Goal: Find specific page/section: Find specific page/section

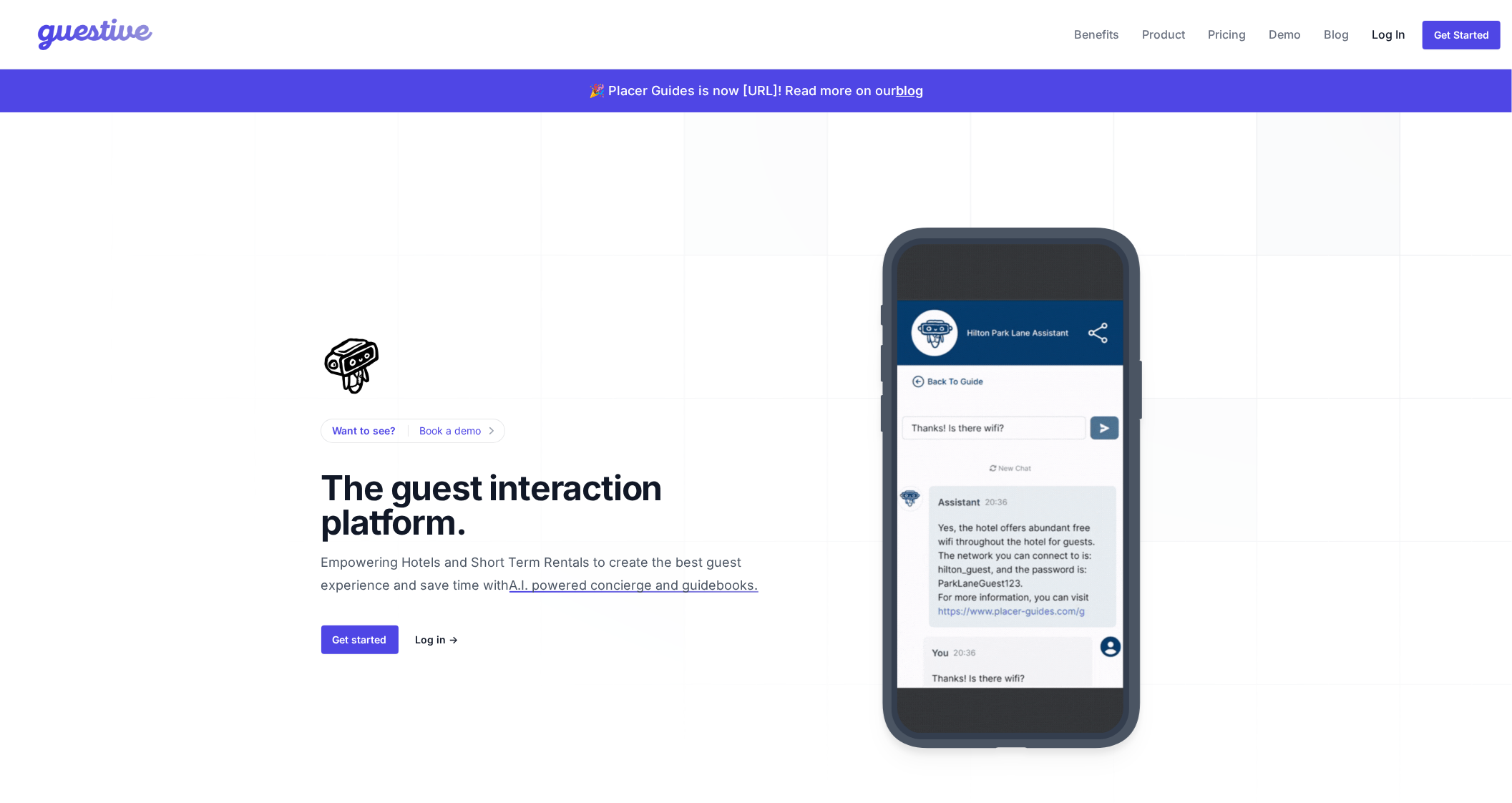
click at [1389, 42] on link "Log In" at bounding box center [1389, 35] width 45 height 35
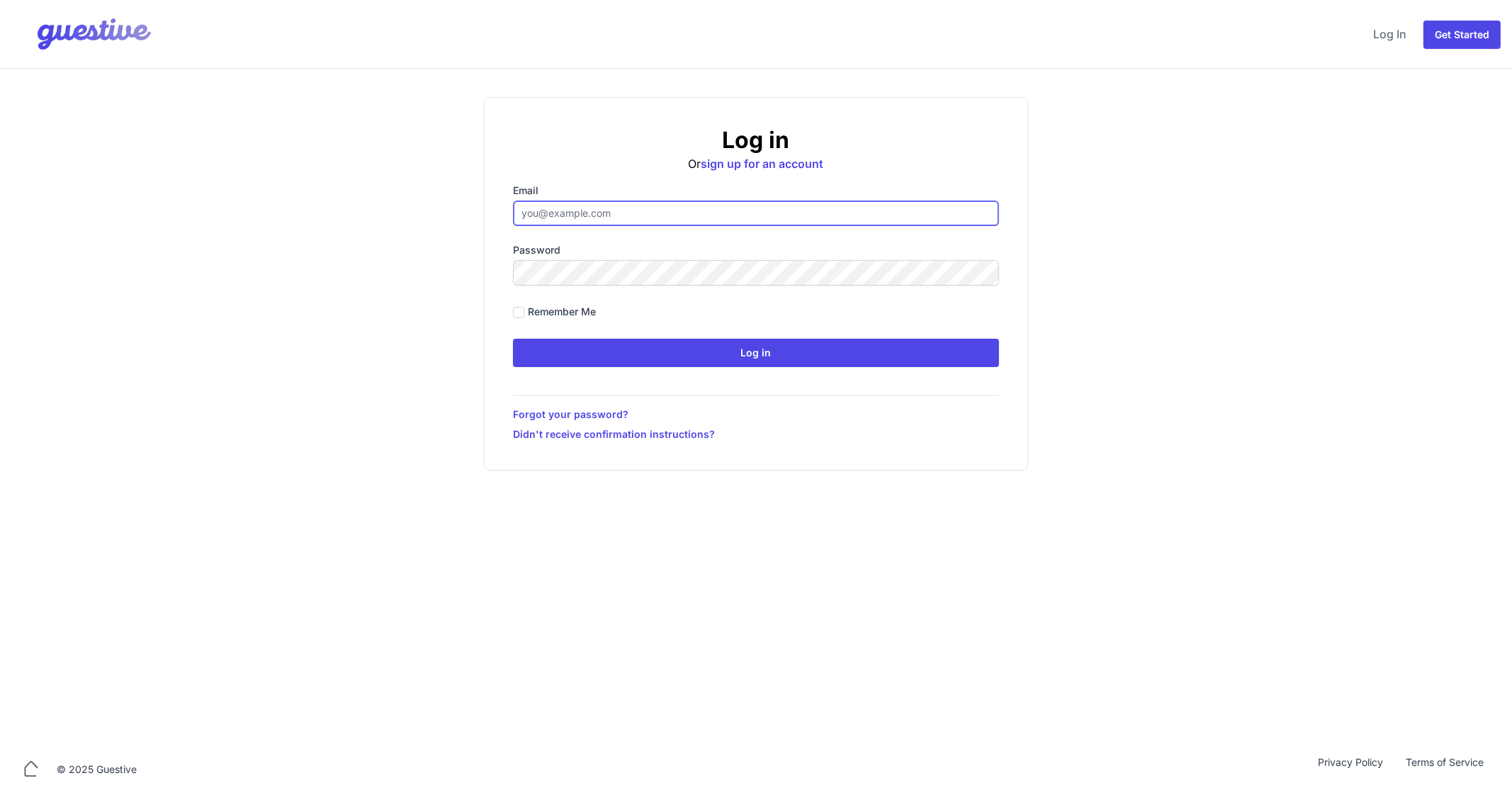
type input "ben@aplacelikehome.co.uk"
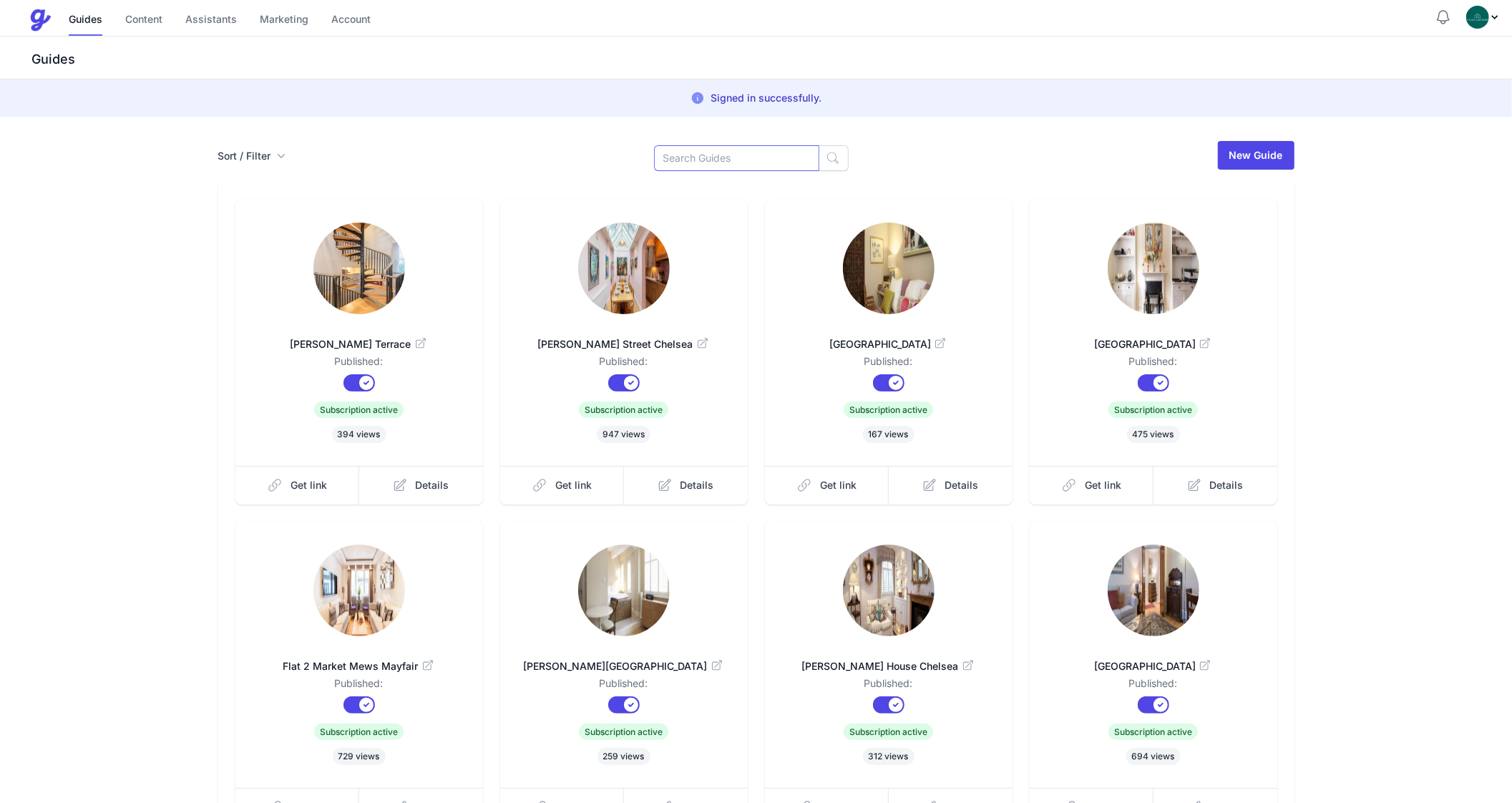
click at [747, 155] on input at bounding box center [737, 158] width 165 height 26
type input "Bray"
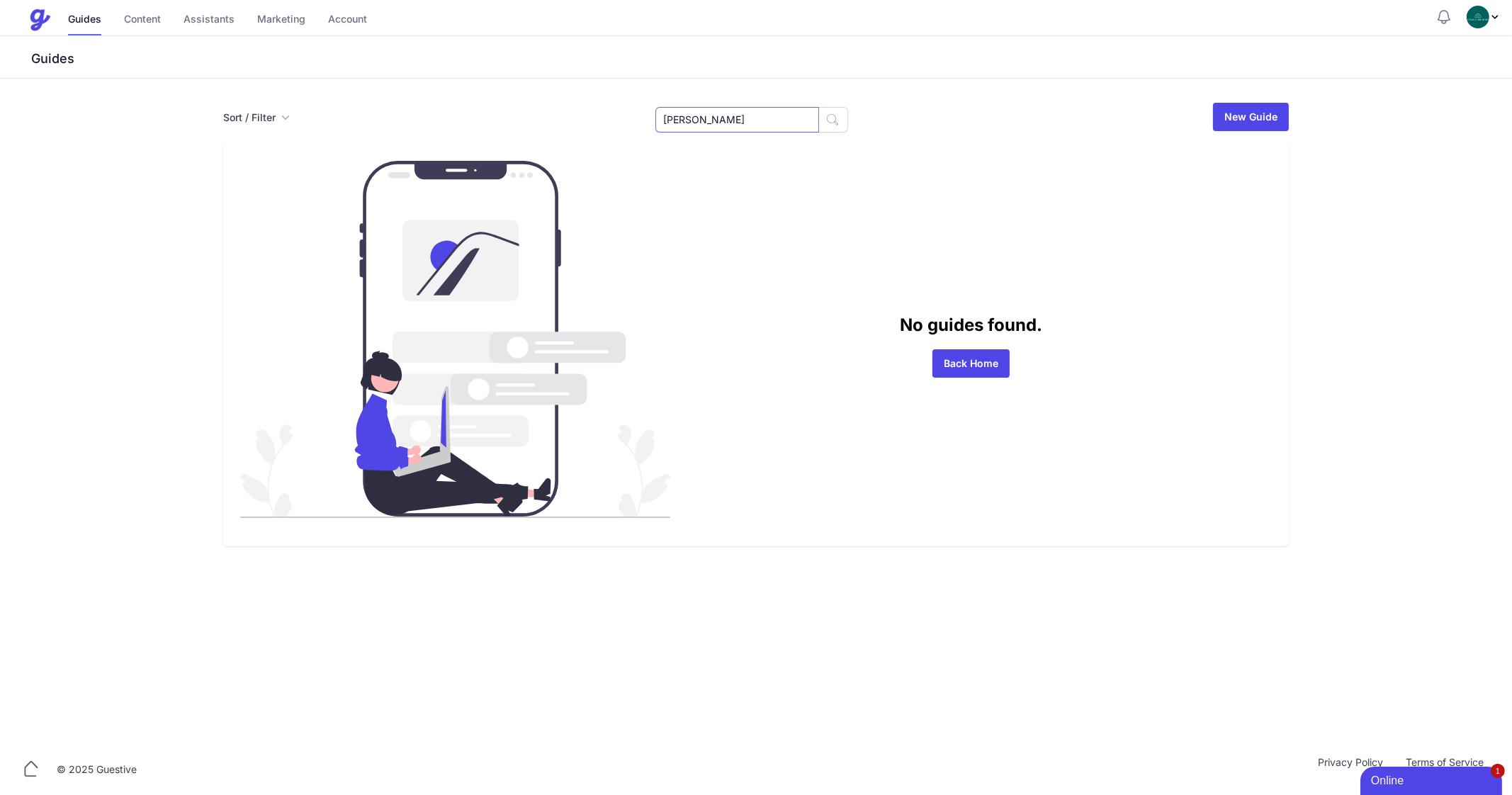
click at [697, 124] on input "[PERSON_NAME]" at bounding box center [737, 120] width 164 height 25
type input "55"
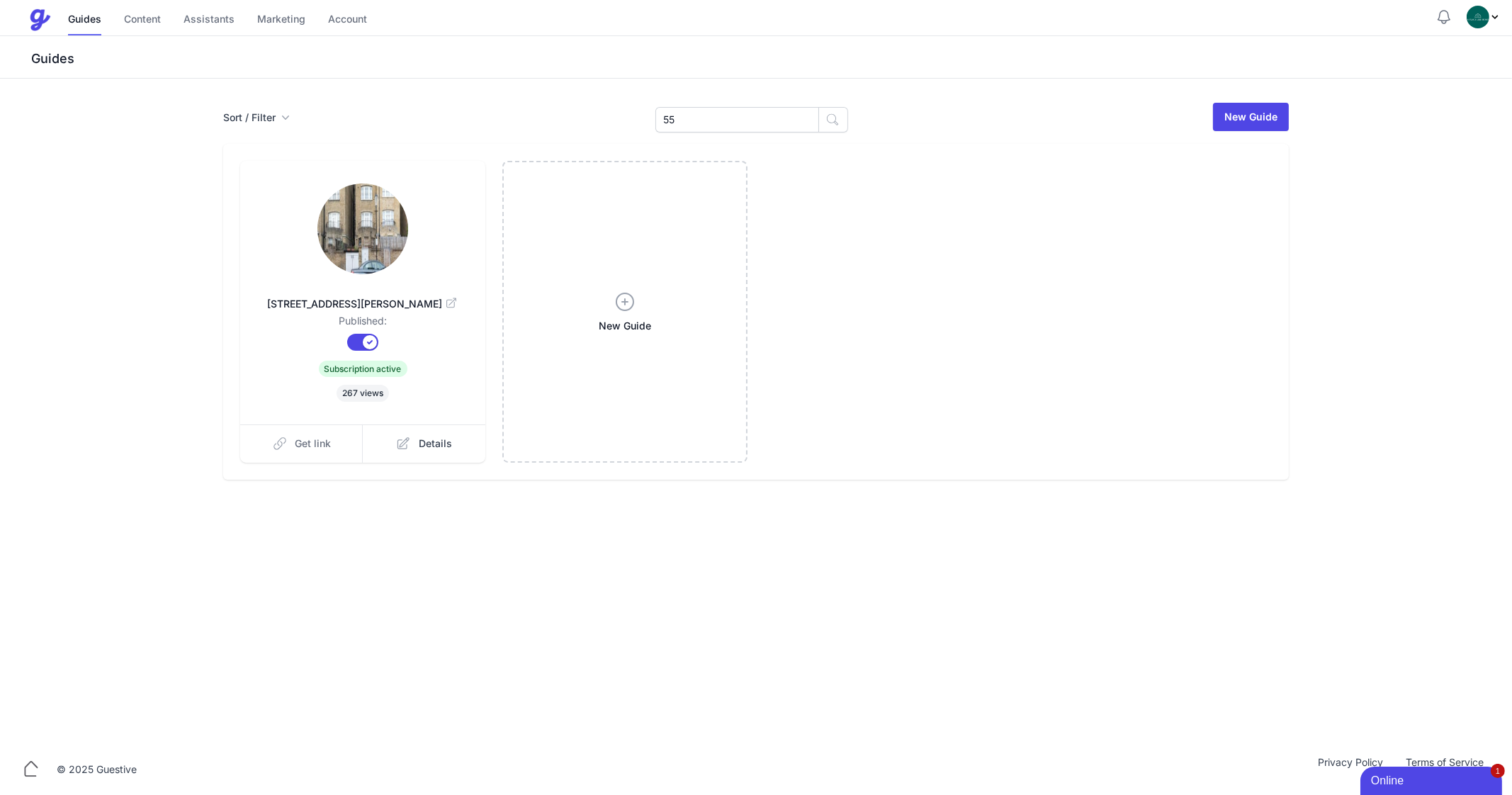
click at [301, 441] on span "Get link" at bounding box center [314, 443] width 36 height 14
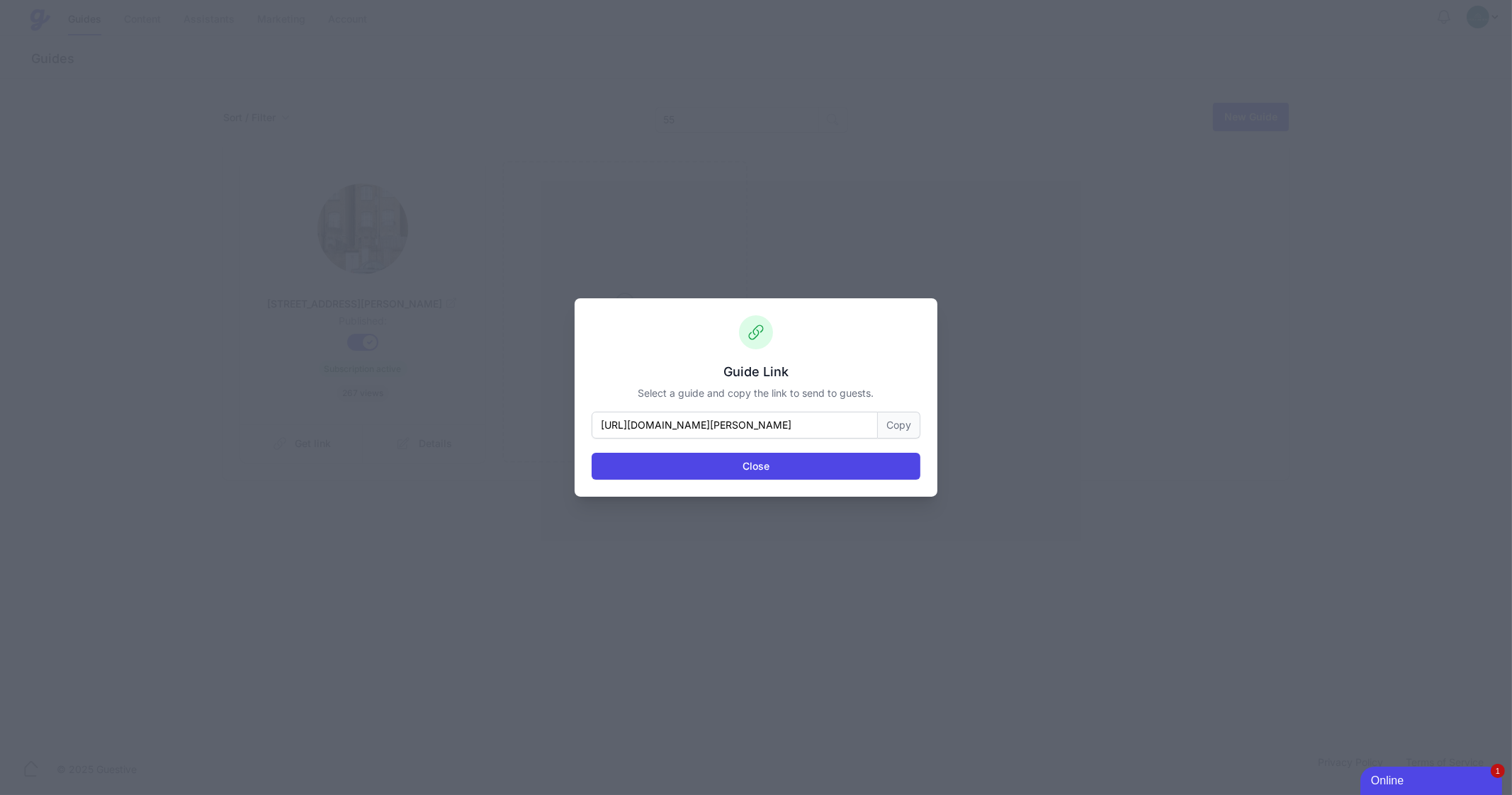
click at [891, 428] on button "Copy" at bounding box center [899, 425] width 43 height 27
click at [754, 455] on button "Close" at bounding box center [756, 466] width 329 height 27
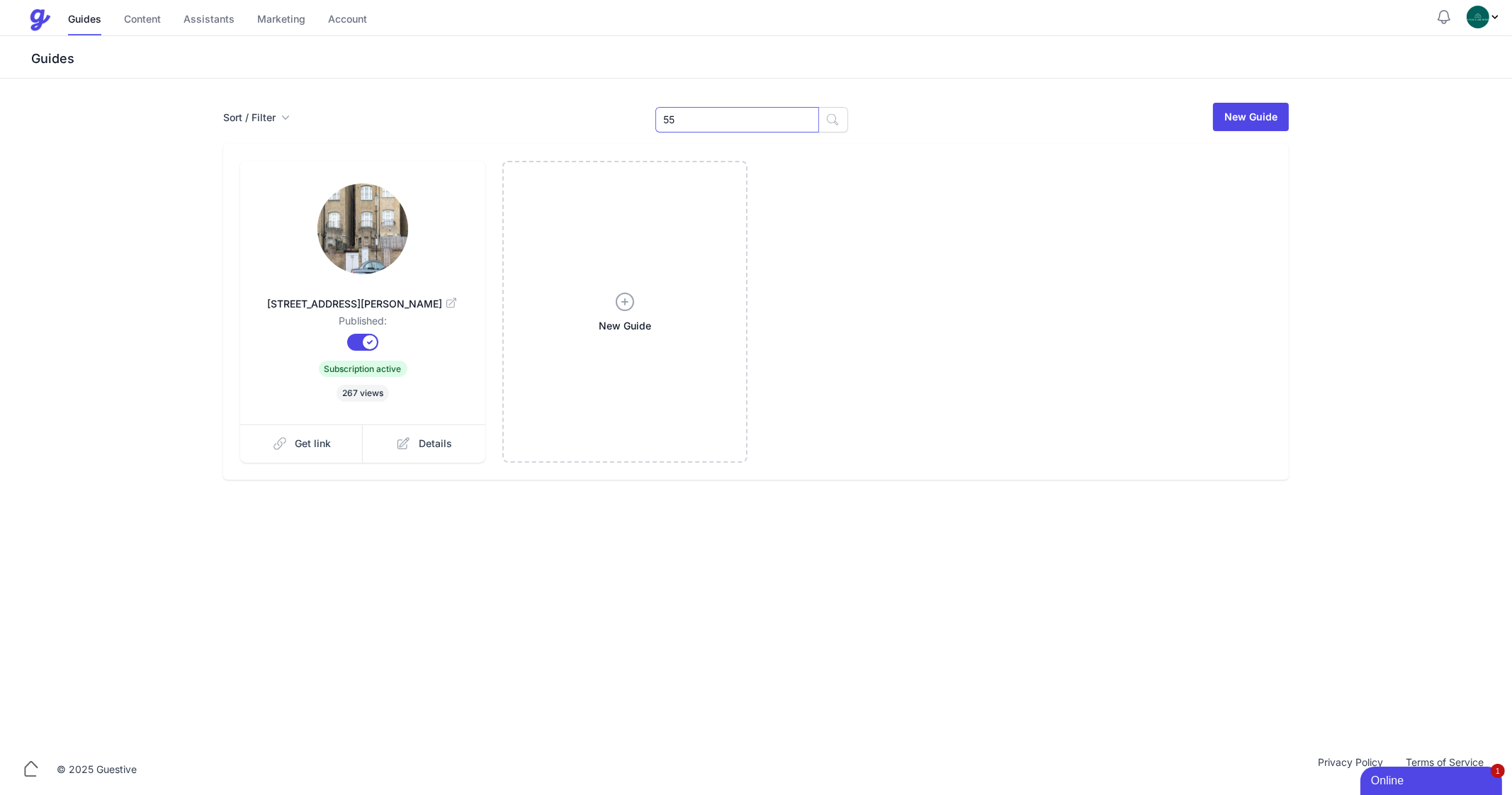
click at [718, 115] on input "55" at bounding box center [737, 120] width 164 height 25
type input "Cliv"
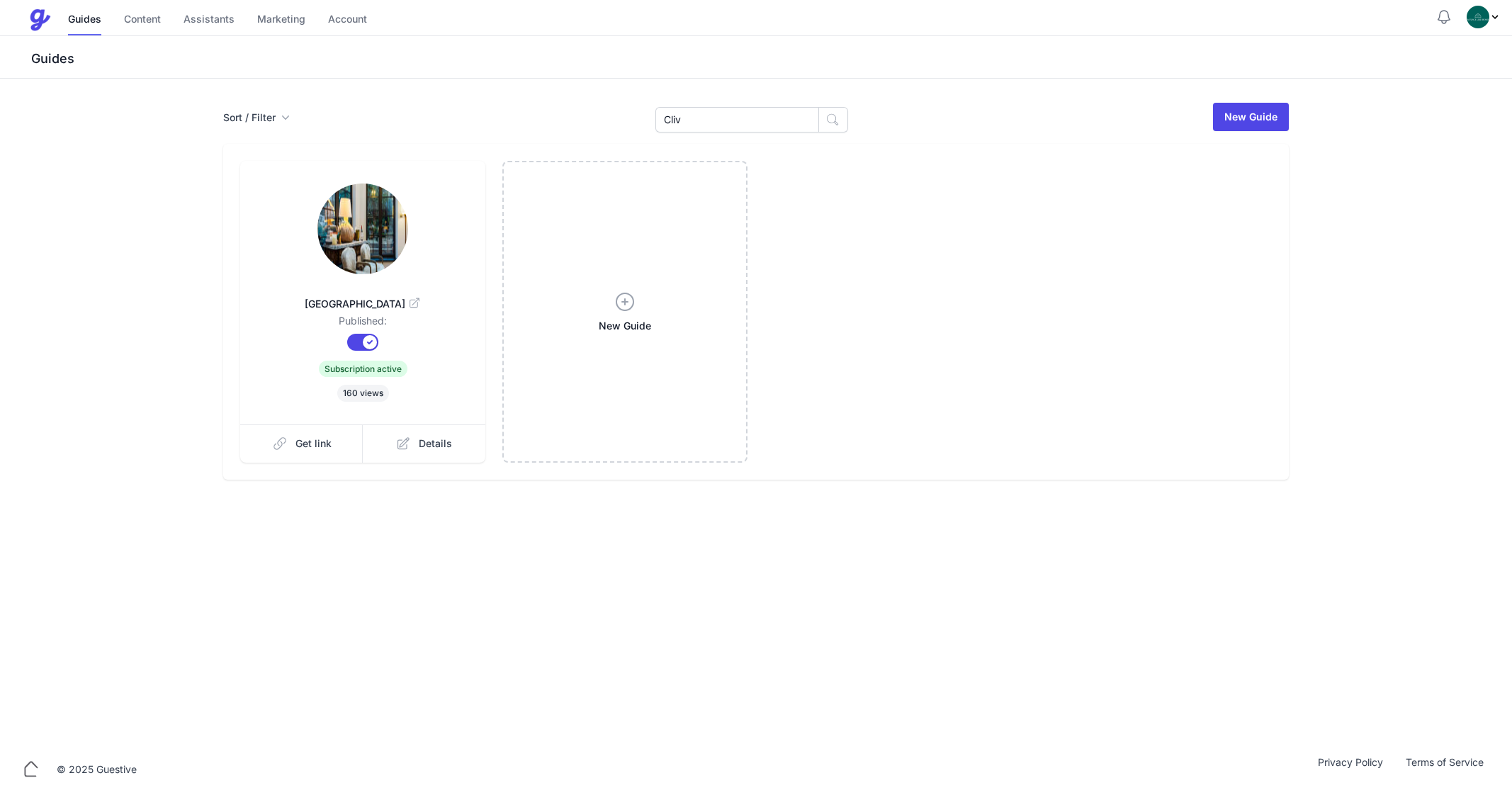
click at [686, 115] on input "Cliv" at bounding box center [737, 120] width 164 height 25
type input "9"
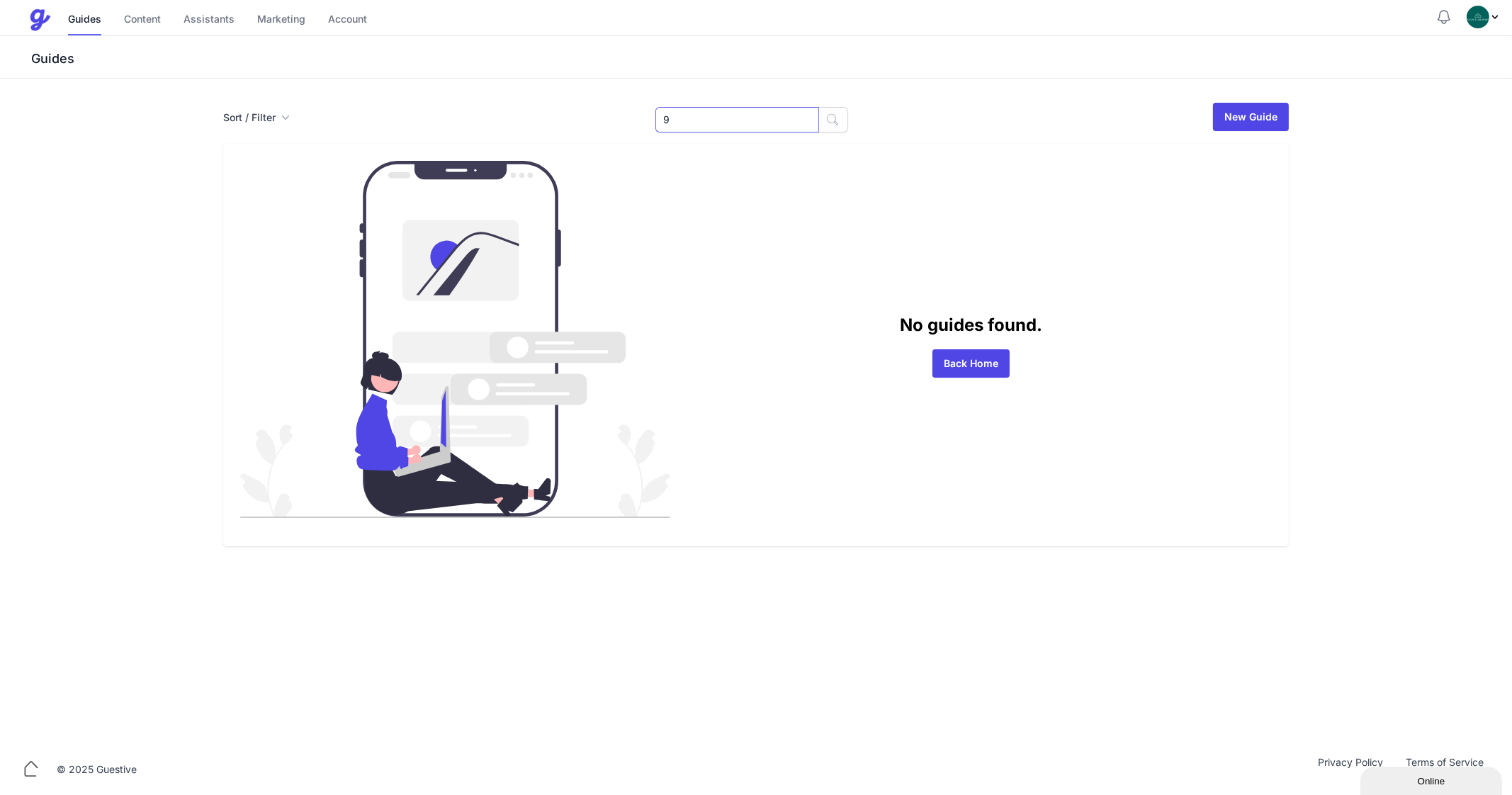
click at [686, 115] on input "9" at bounding box center [737, 120] width 164 height 25
type input "CLive"
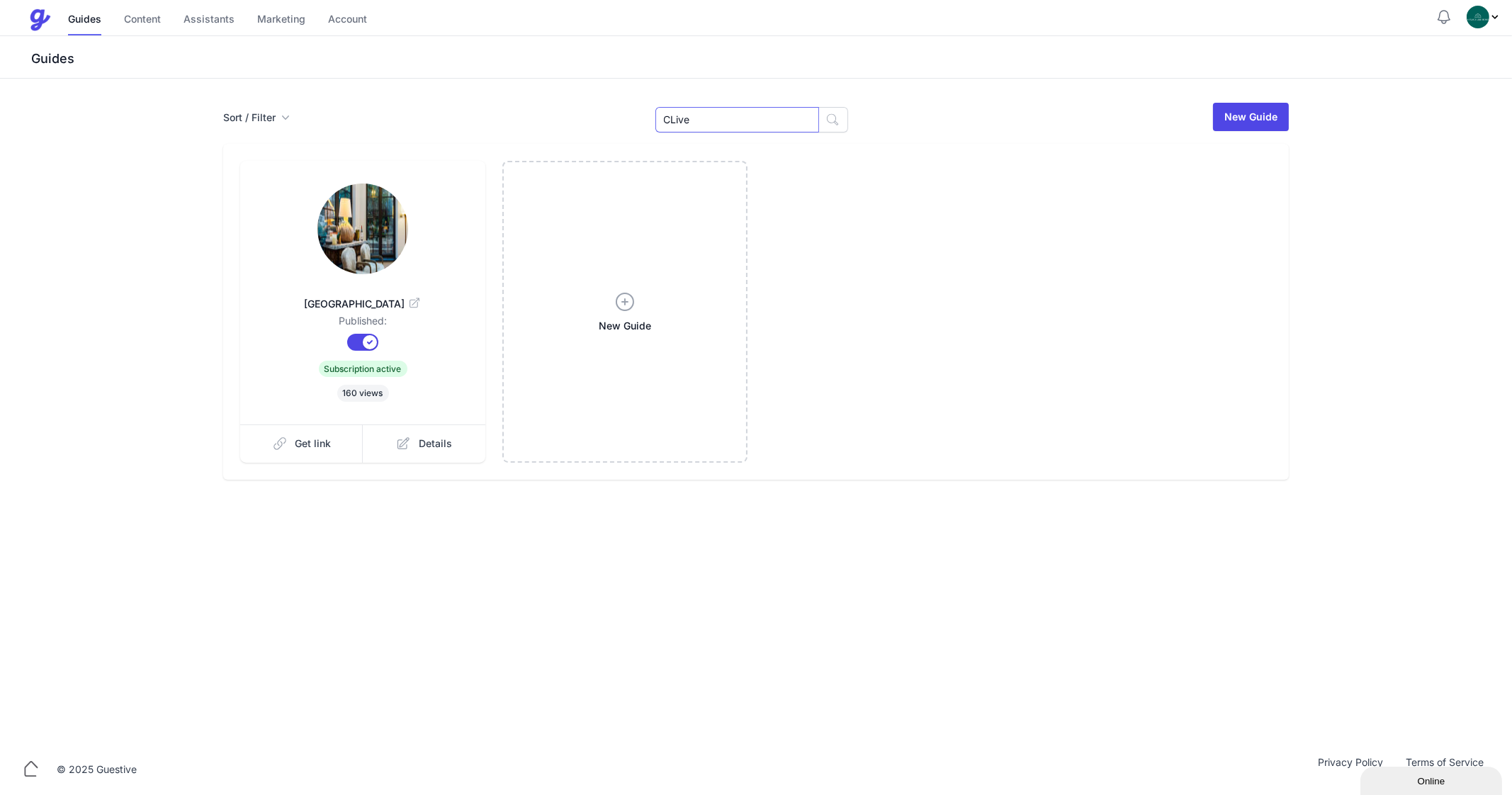
drag, startPoint x: 0, startPoint y: 0, endPoint x: 760, endPoint y: 43, distance: 761.2
click at [686, 115] on input "CLive" at bounding box center [737, 120] width 164 height 25
click at [728, 133] on div "Sort / Filter Sort Name Created Unsorted All Published Unpublished Archived CFl…" at bounding box center [756, 291] width 1088 height 378
click at [708, 124] on input "CFlatLive" at bounding box center [737, 120] width 164 height 25
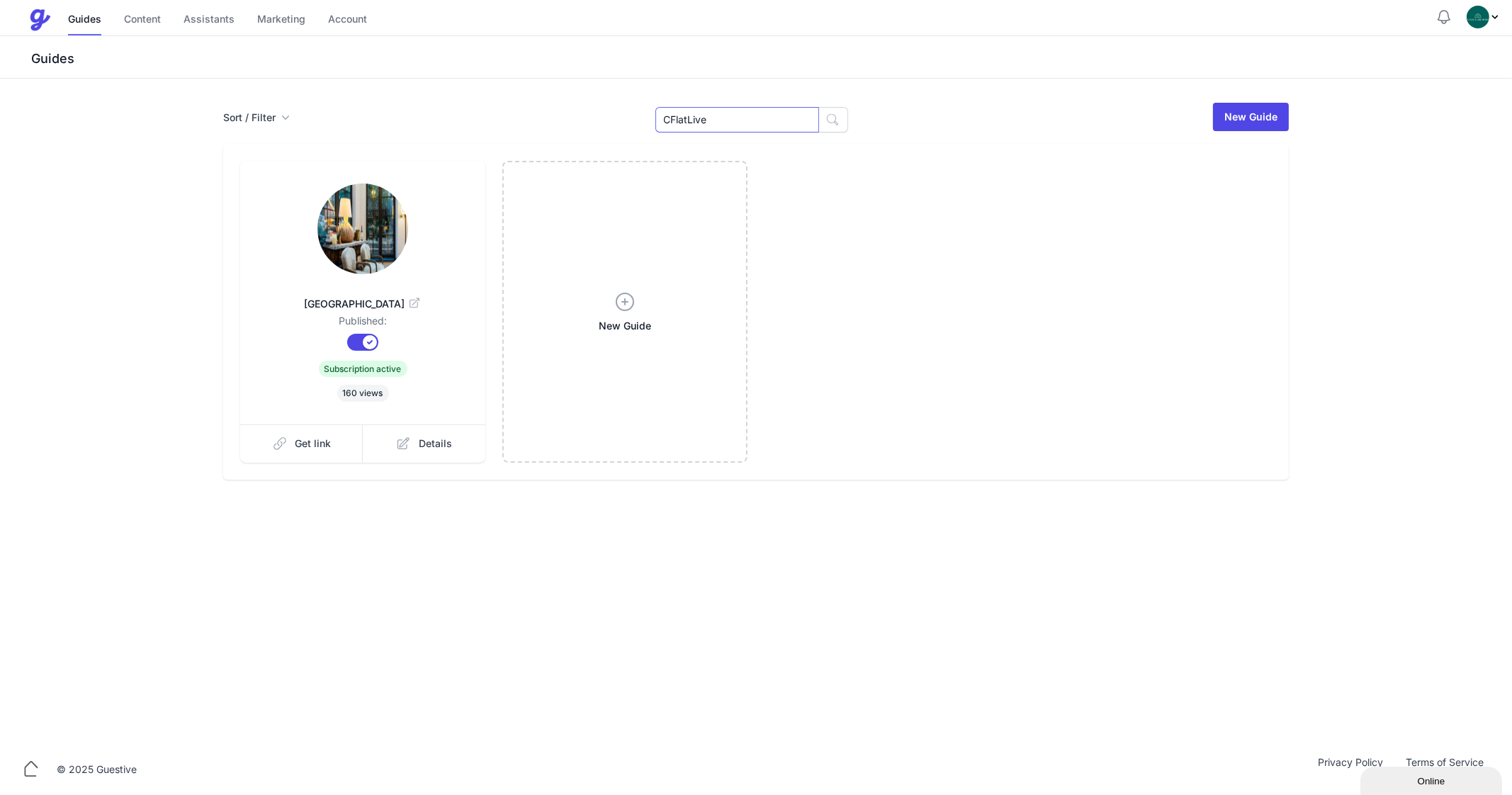
click at [708, 124] on input "CFlatLive" at bounding box center [737, 120] width 164 height 25
type input "Flat 10"
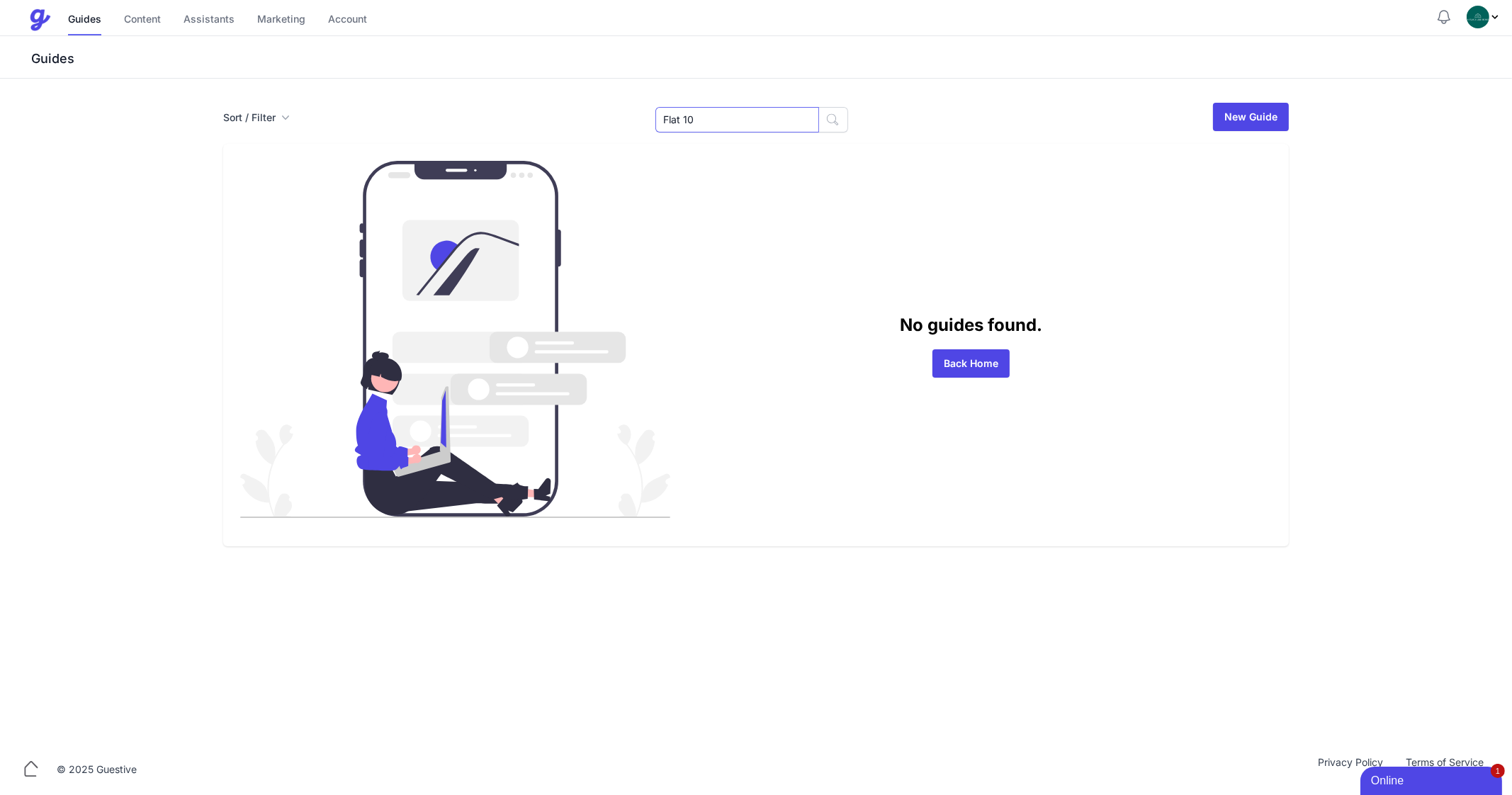
click at [691, 123] on input "Flat 10" at bounding box center [737, 120] width 164 height 25
type input "Cli"
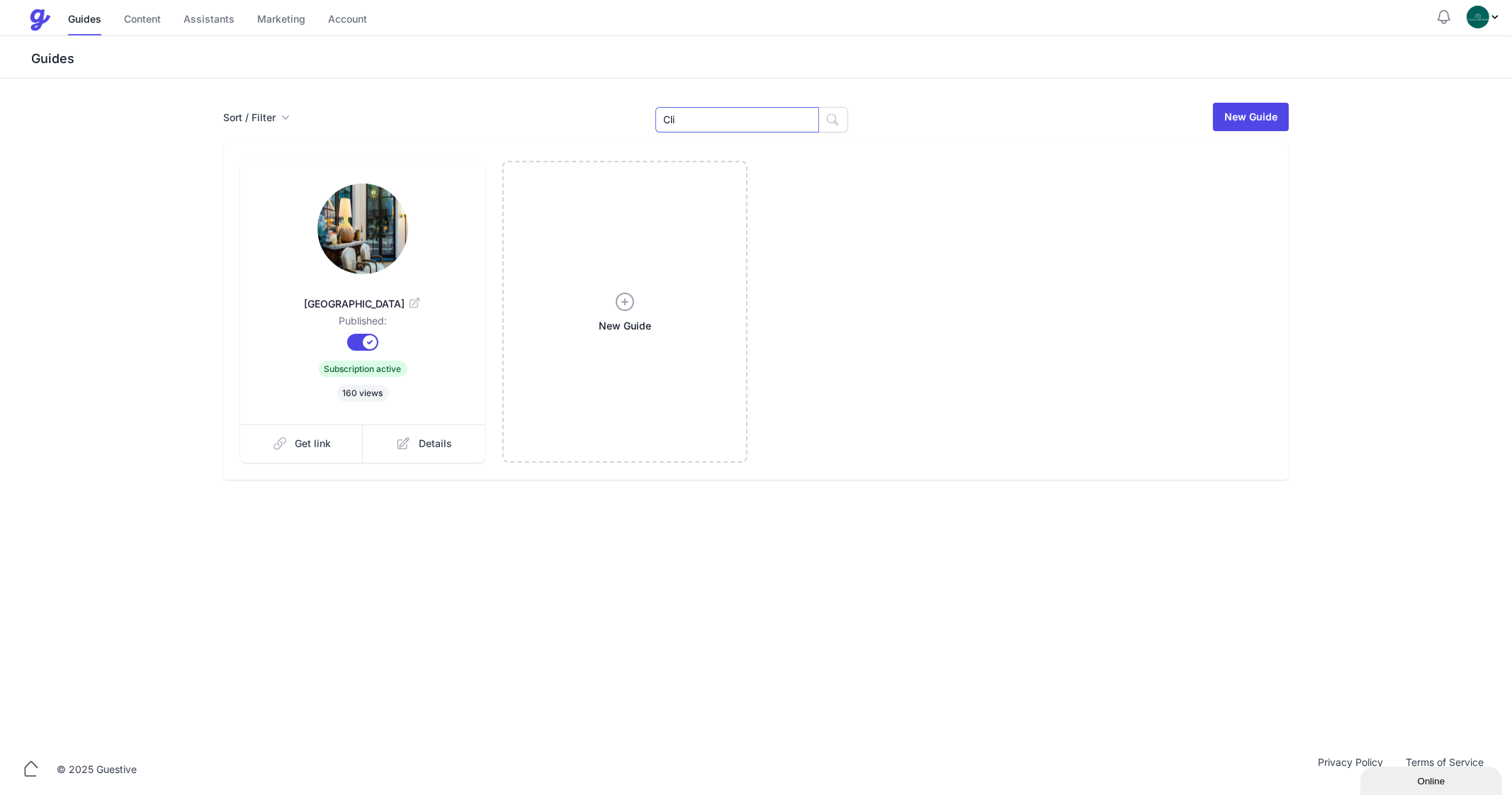
click at [691, 107] on input "Cli" at bounding box center [737, 120] width 164 height 25
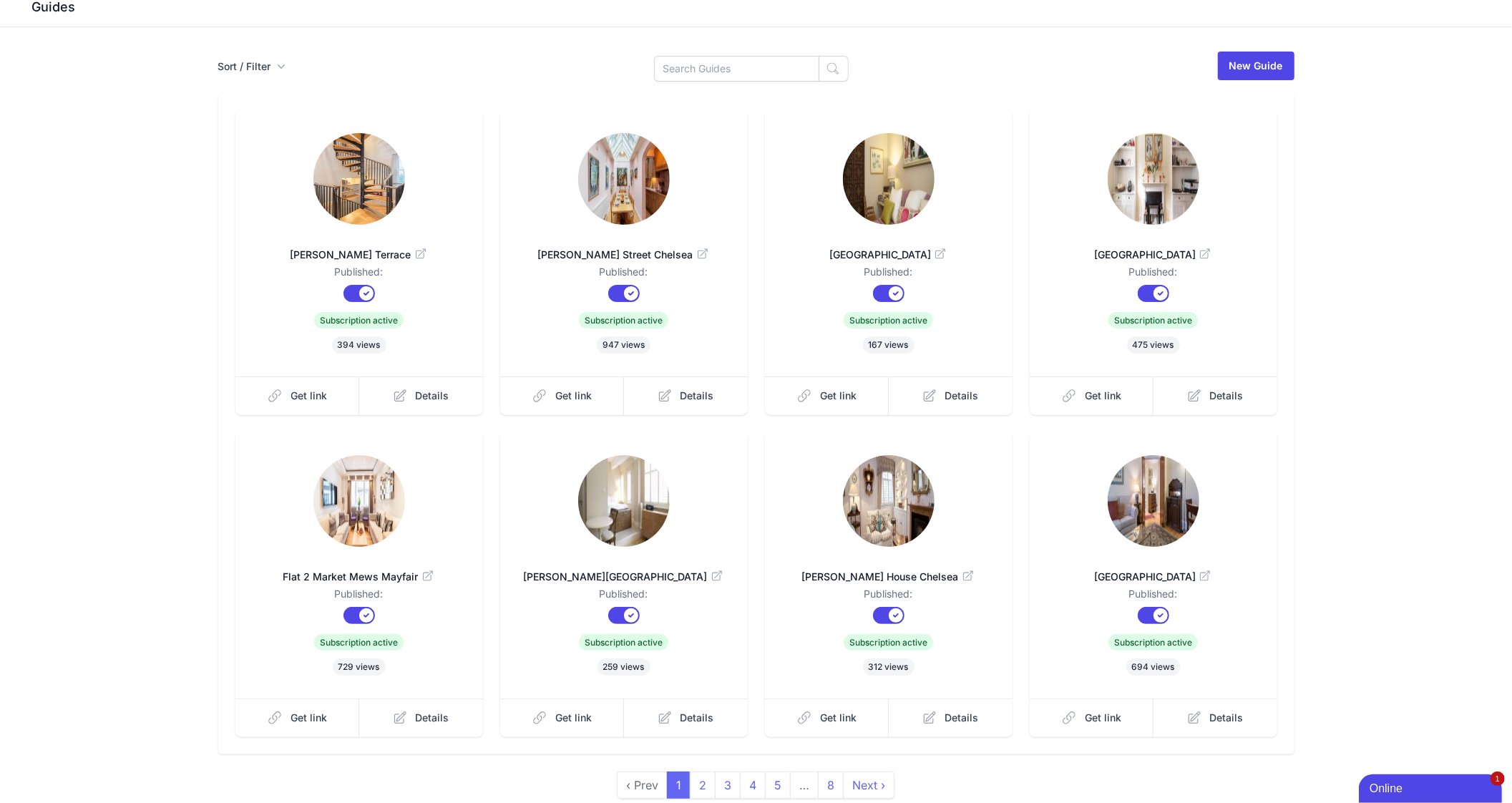
scroll to position [121, 0]
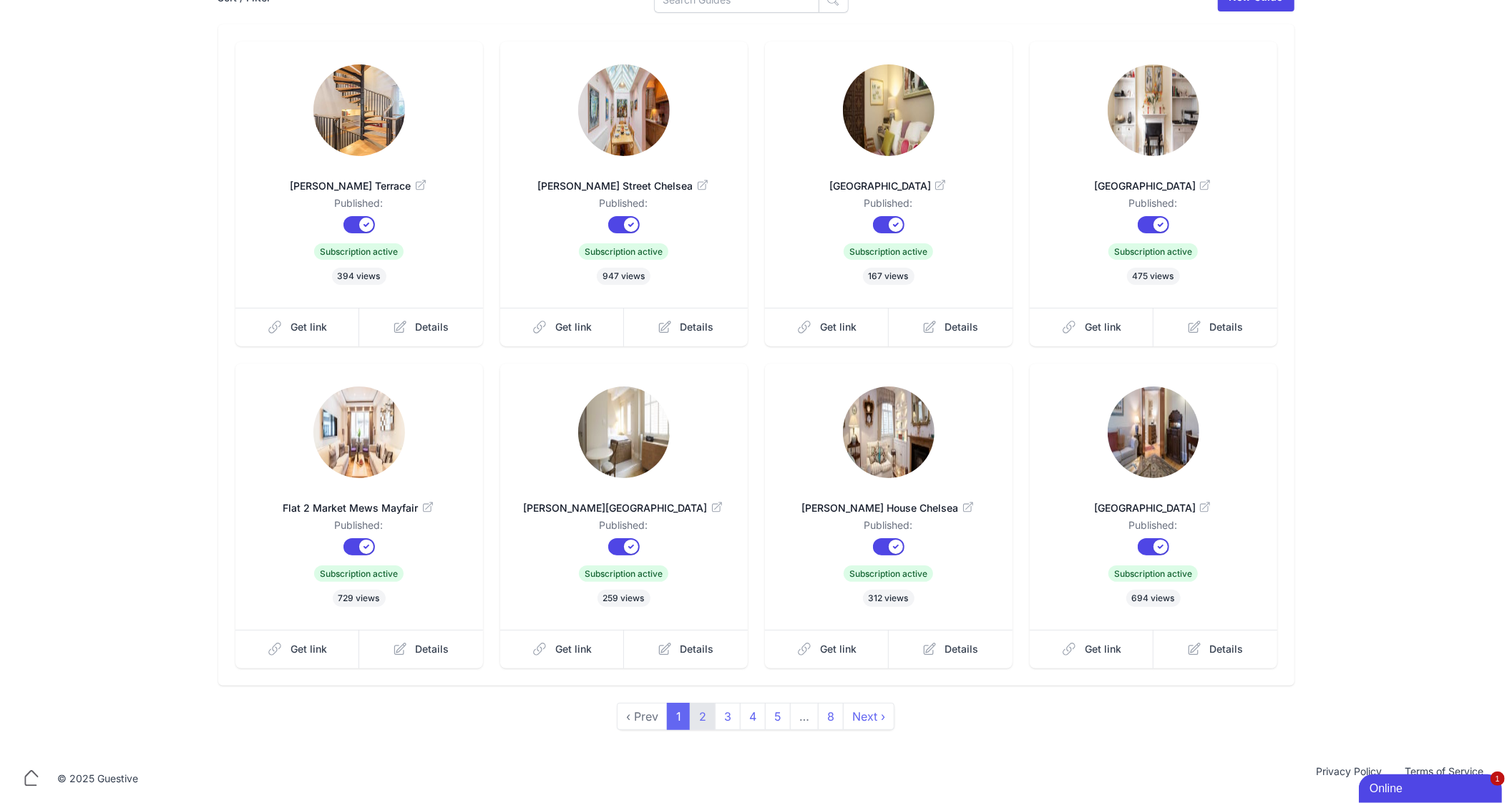
click at [705, 717] on link "2" at bounding box center [702, 716] width 26 height 27
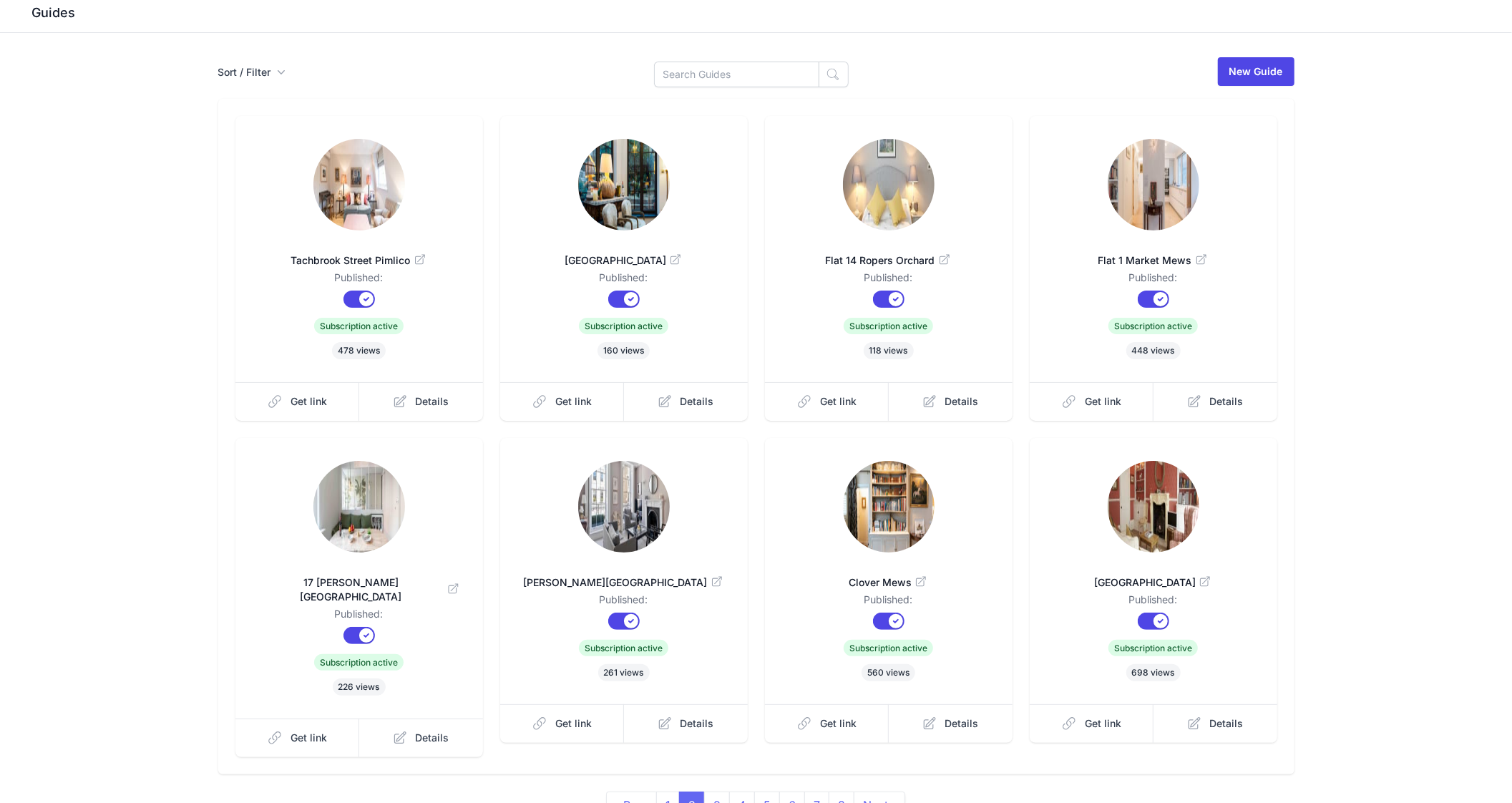
scroll to position [121, 0]
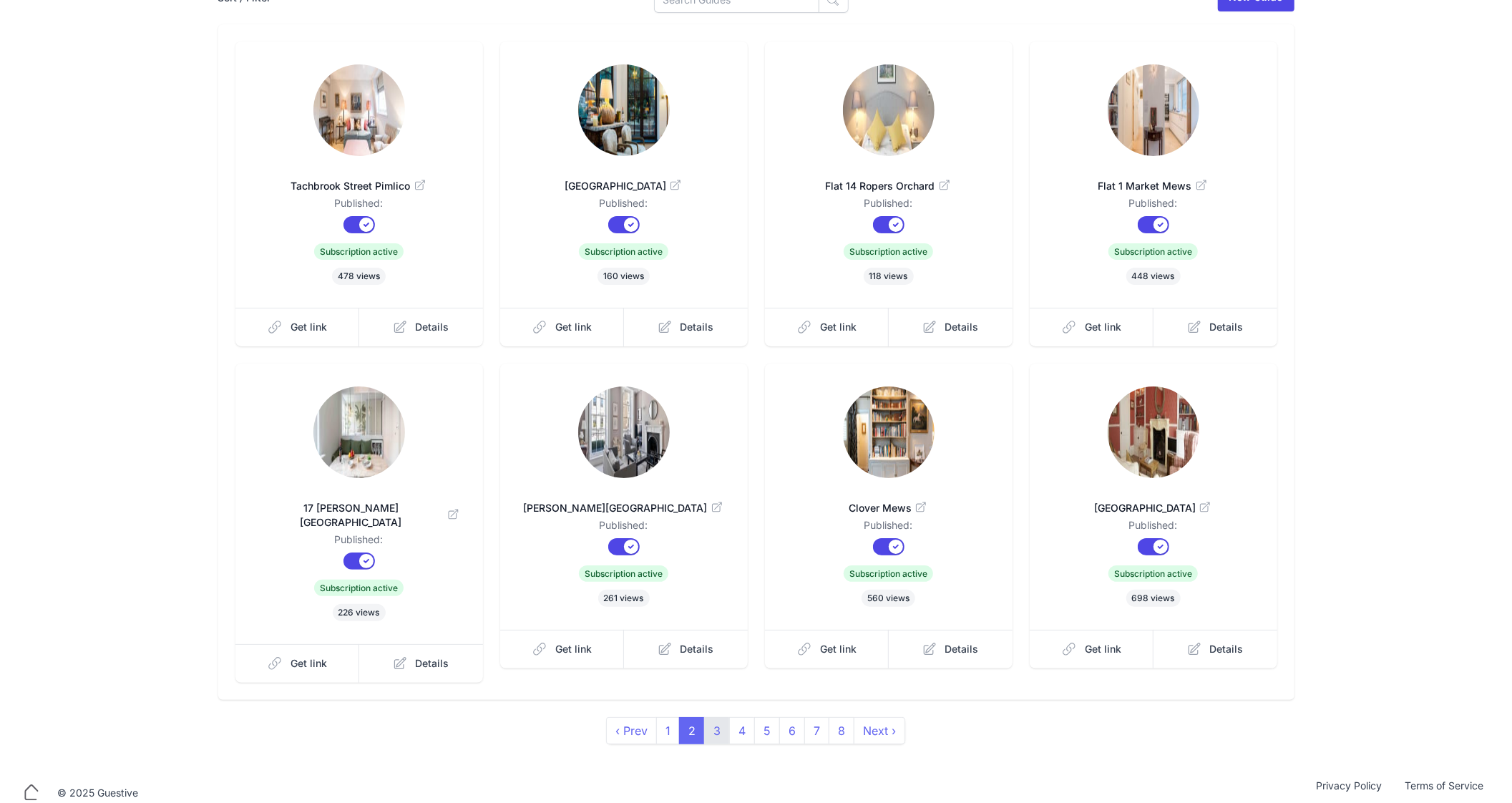
click at [714, 720] on link "3" at bounding box center [717, 730] width 26 height 27
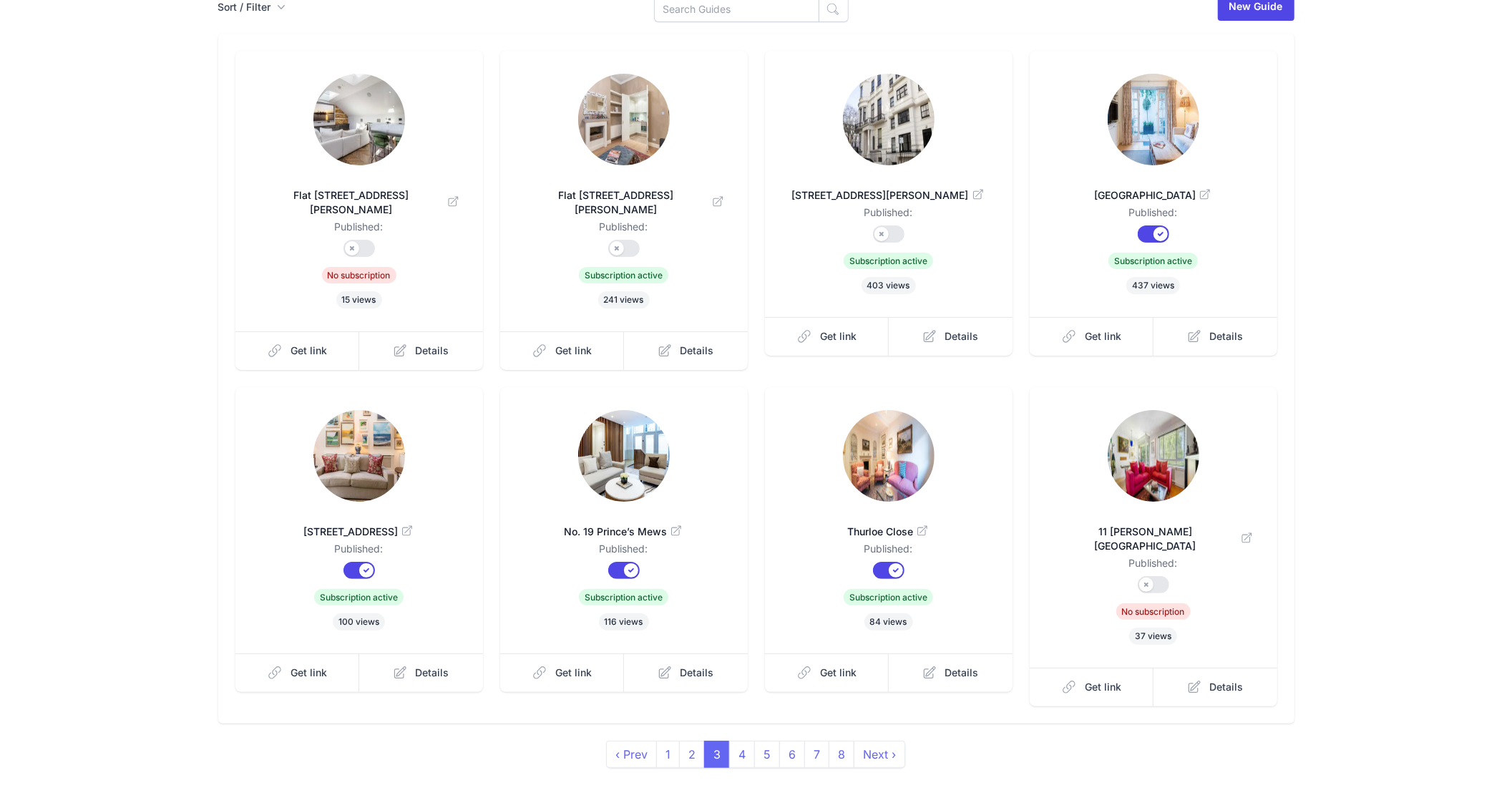
scroll to position [121, 0]
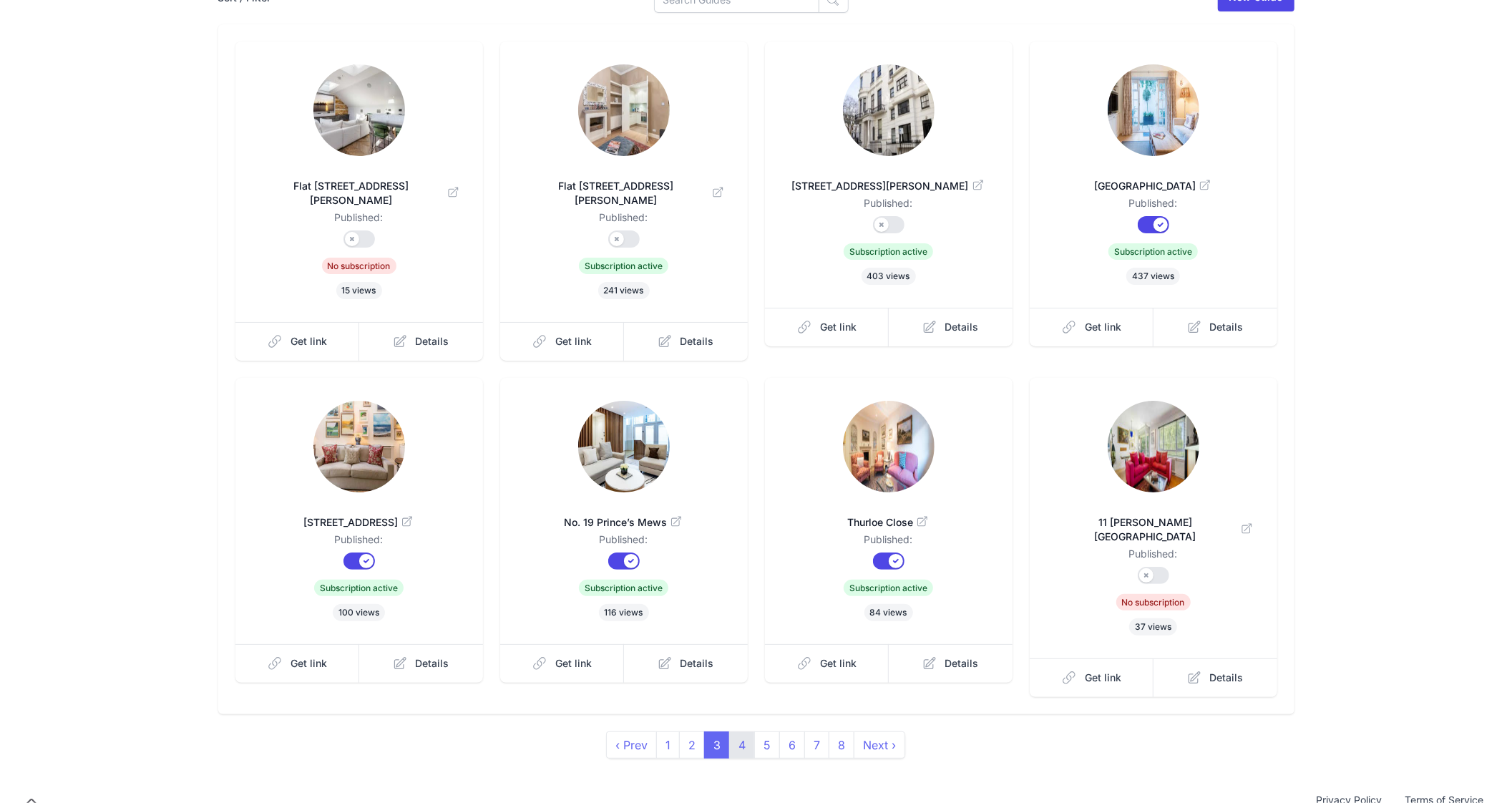
click at [744, 731] on link "4" at bounding box center [742, 744] width 26 height 27
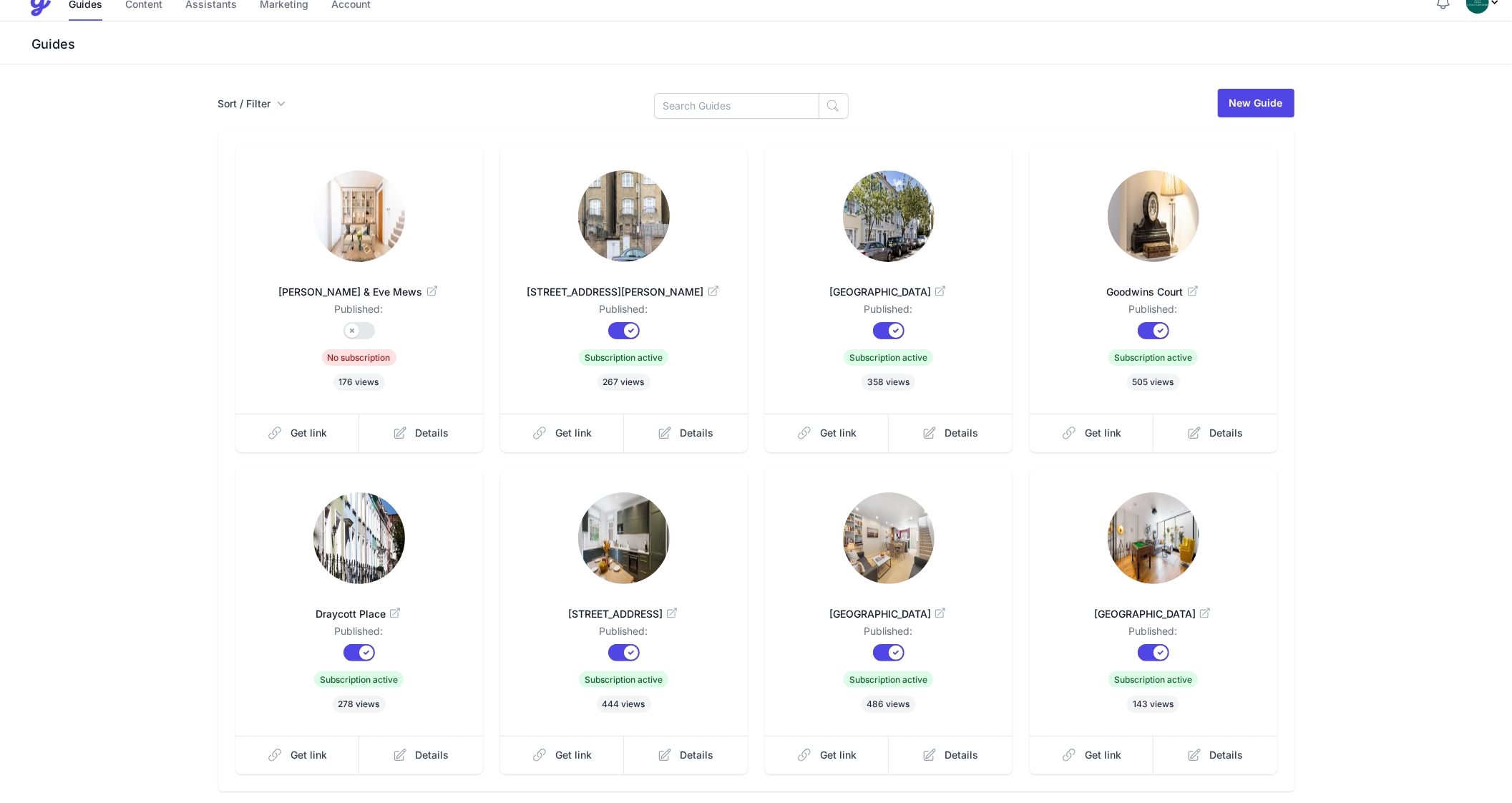
scroll to position [121, 0]
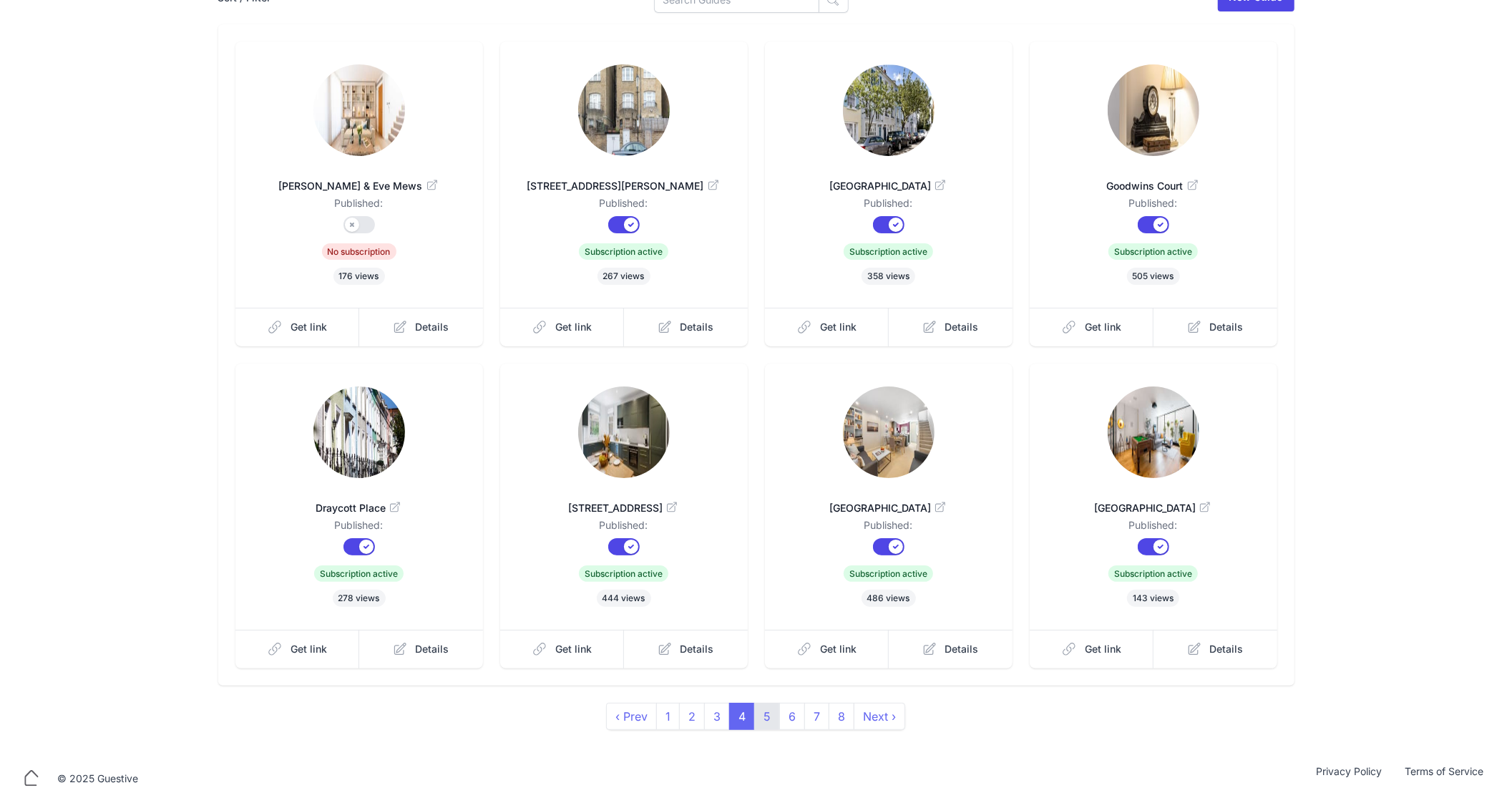
click at [754, 720] on link "5" at bounding box center [767, 716] width 26 height 27
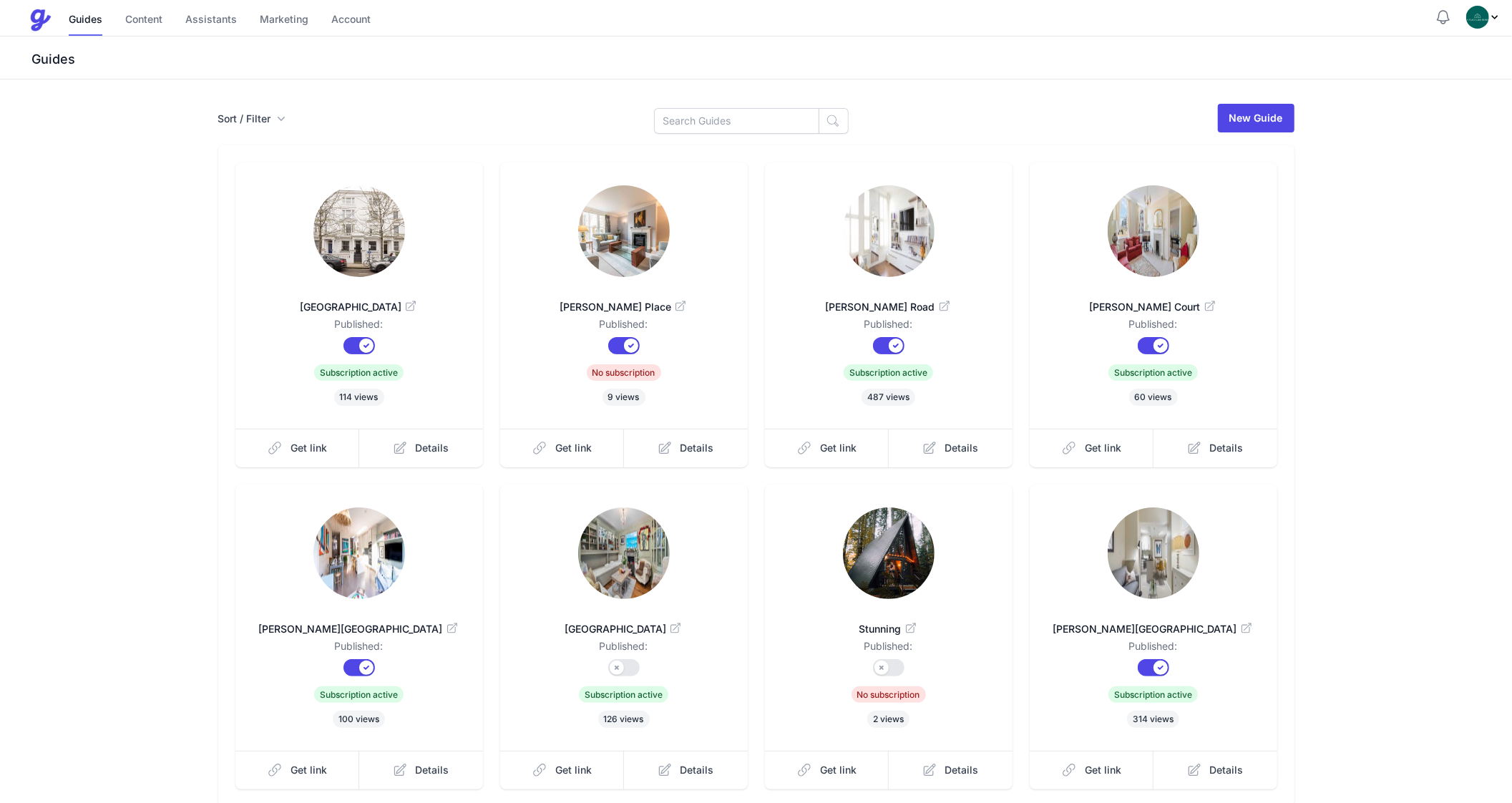
scroll to position [121, 0]
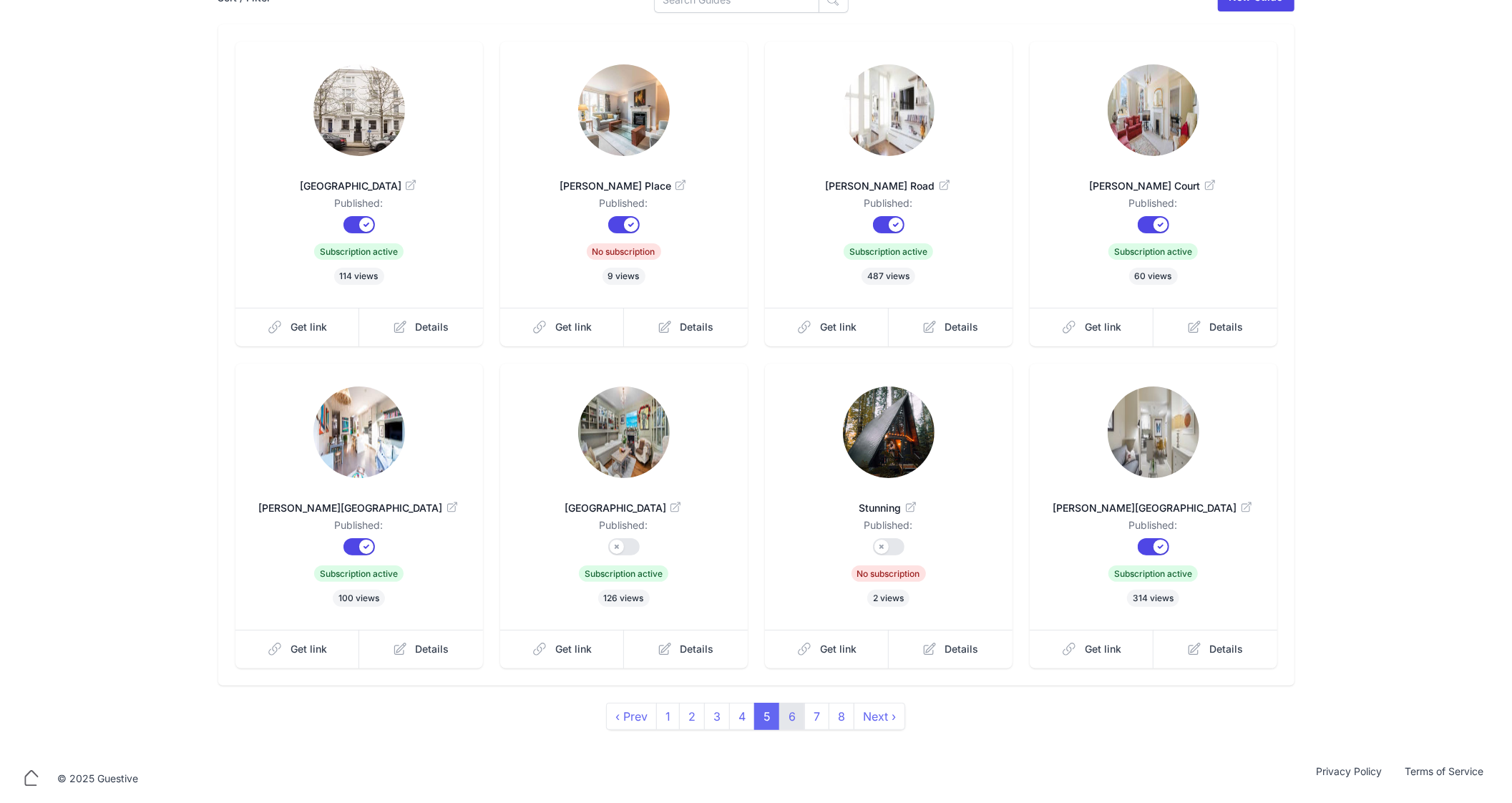
click at [797, 717] on link "6" at bounding box center [792, 716] width 26 height 27
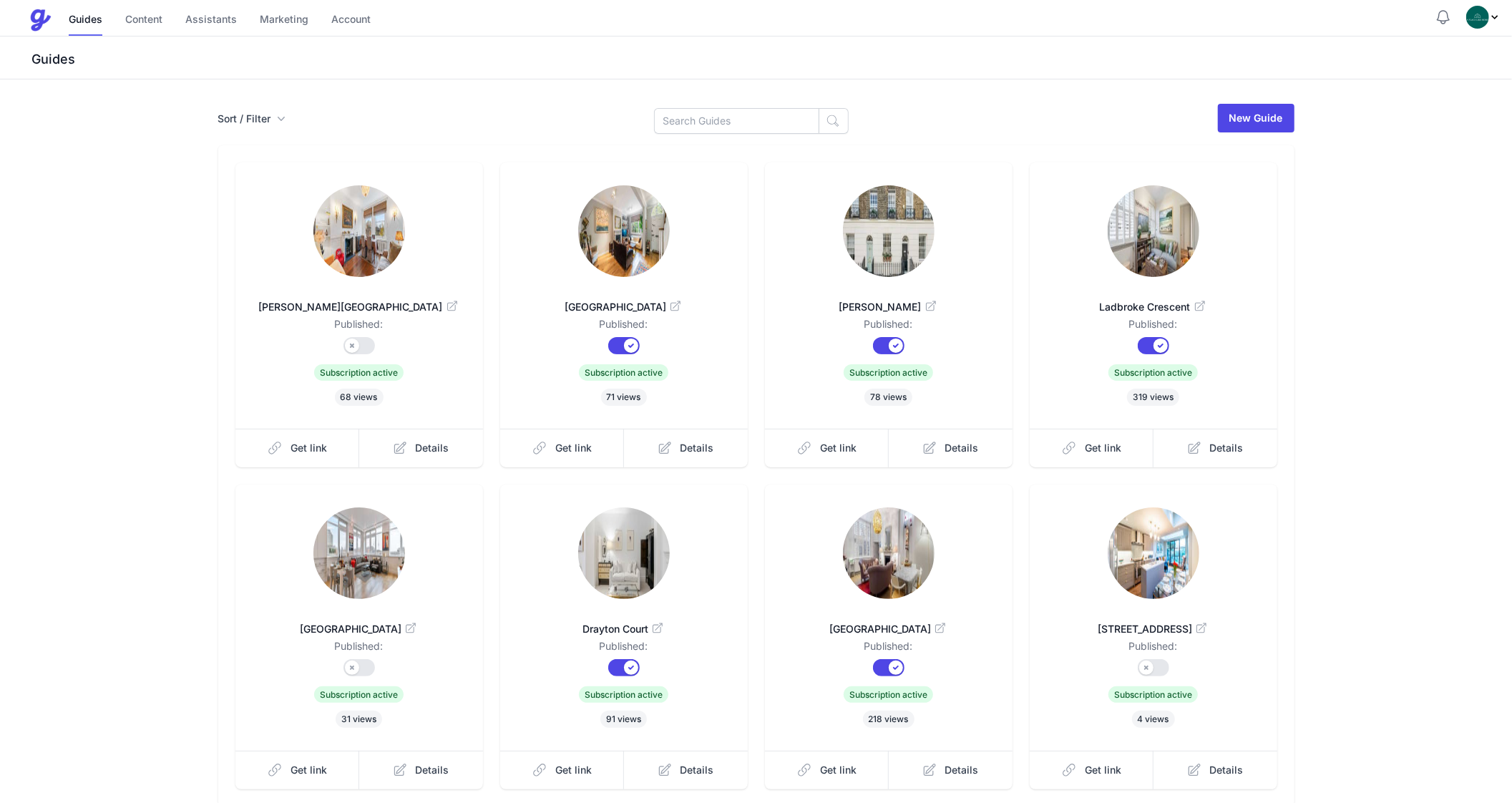
scroll to position [121, 0]
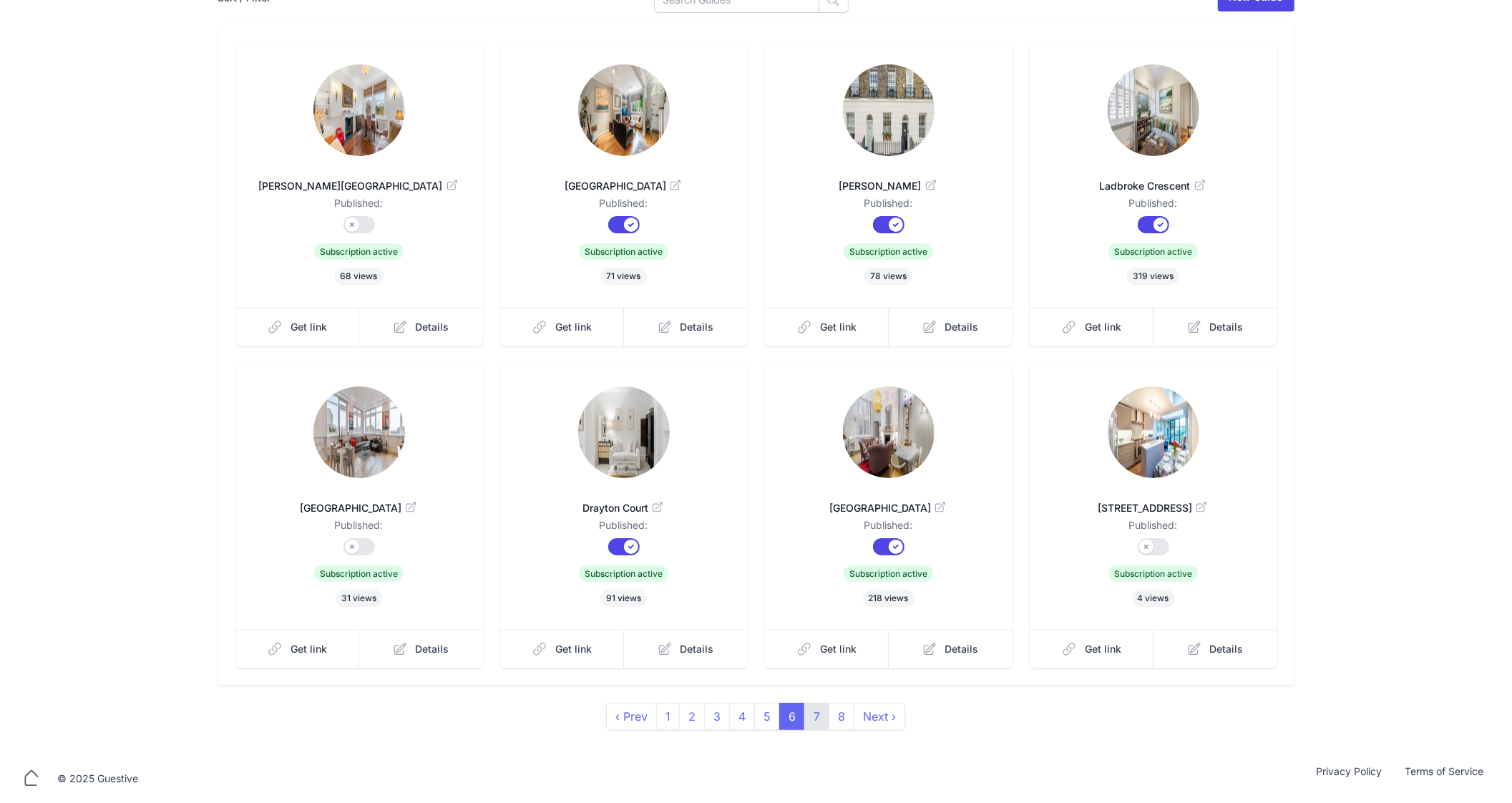
click at [813, 711] on link "7" at bounding box center [817, 716] width 25 height 27
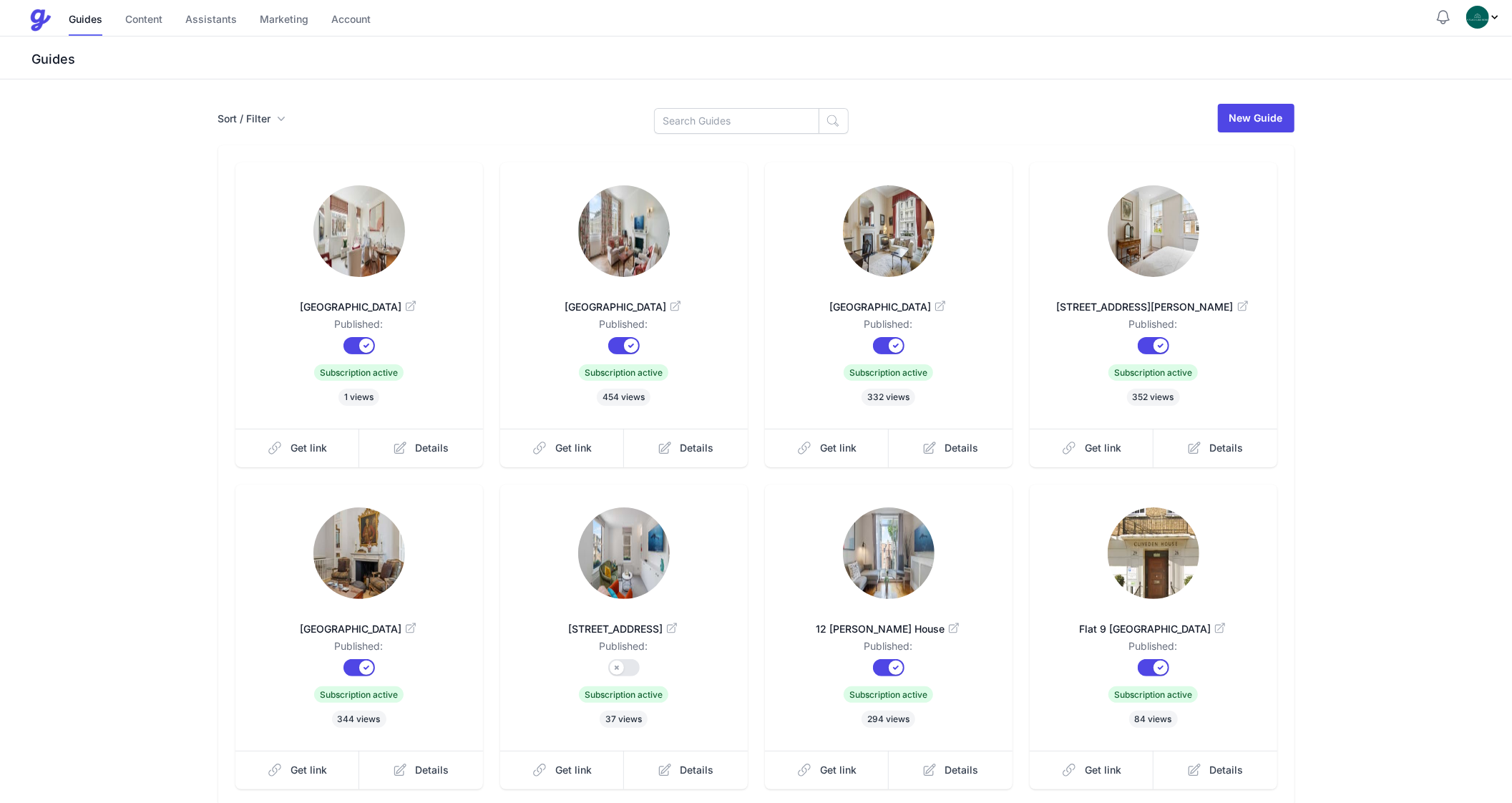
scroll to position [121, 0]
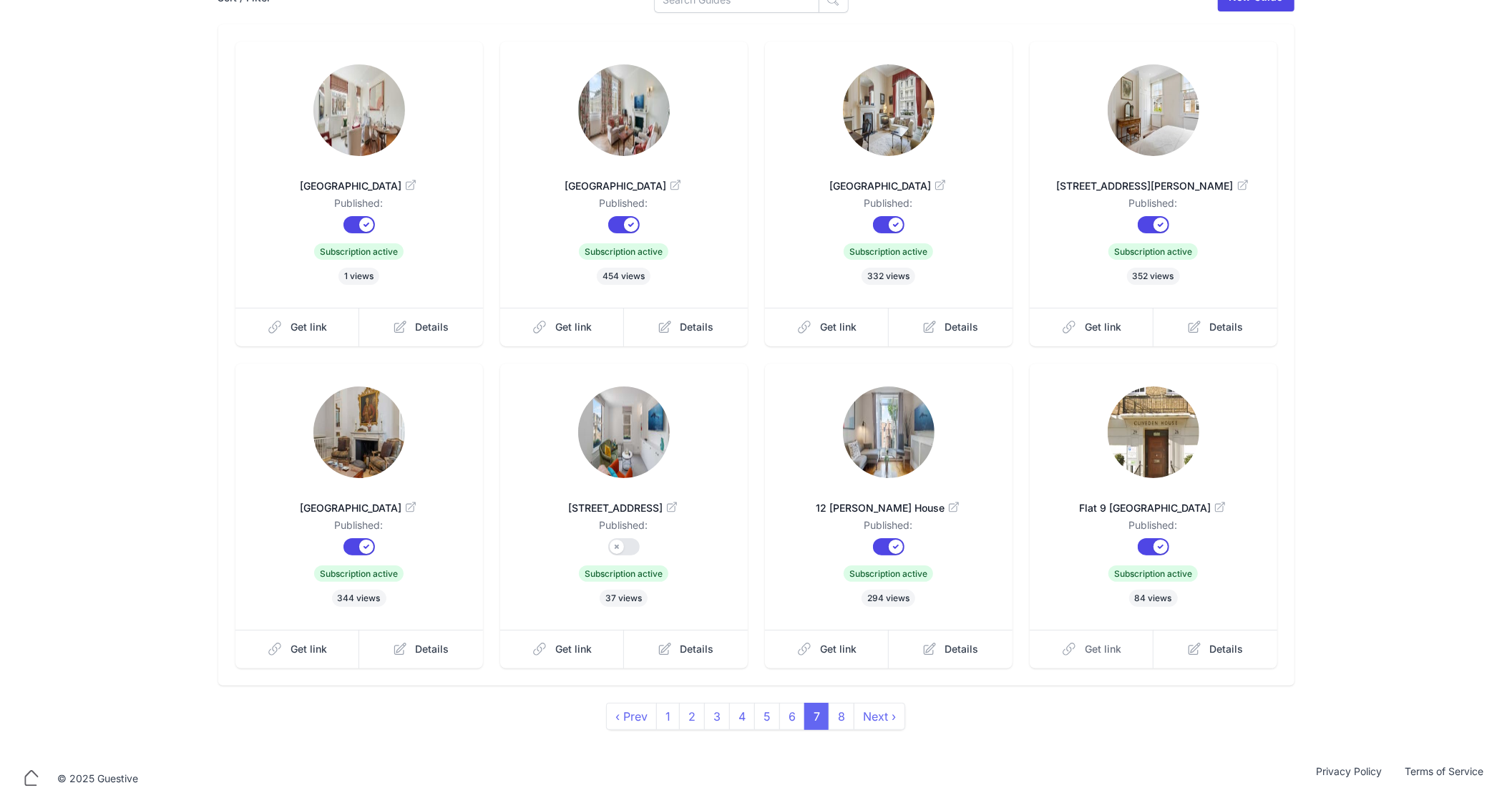
click at [1105, 648] on span "Get link" at bounding box center [1103, 648] width 36 height 14
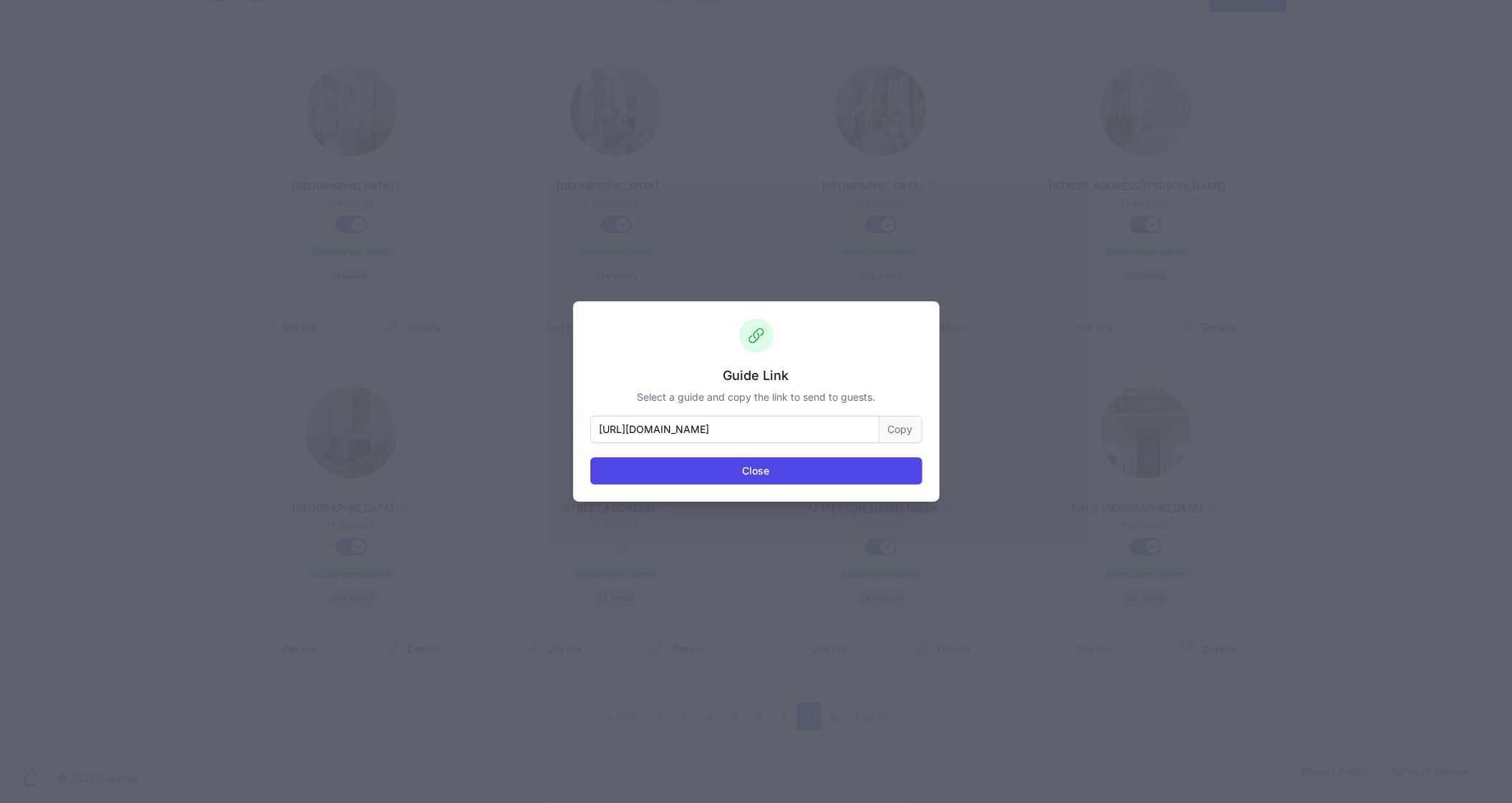
scroll to position [0, 0]
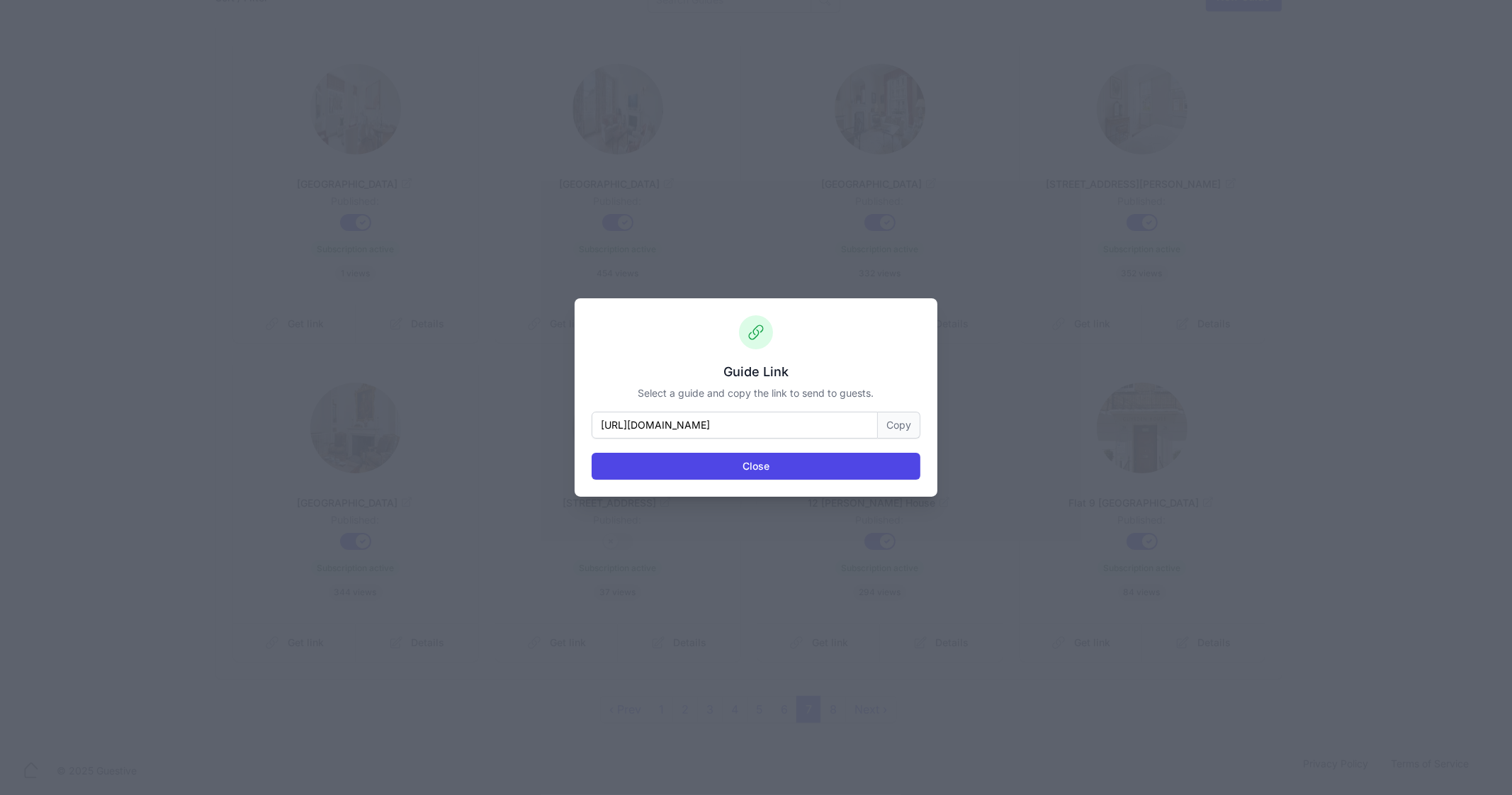
click at [908, 437] on button "Copy" at bounding box center [899, 425] width 43 height 27
click at [833, 480] on div "Guide Link Select a guide and copy the link to send to guests. https://www.plac…" at bounding box center [756, 397] width 363 height 198
click at [820, 477] on button "Close" at bounding box center [756, 466] width 329 height 27
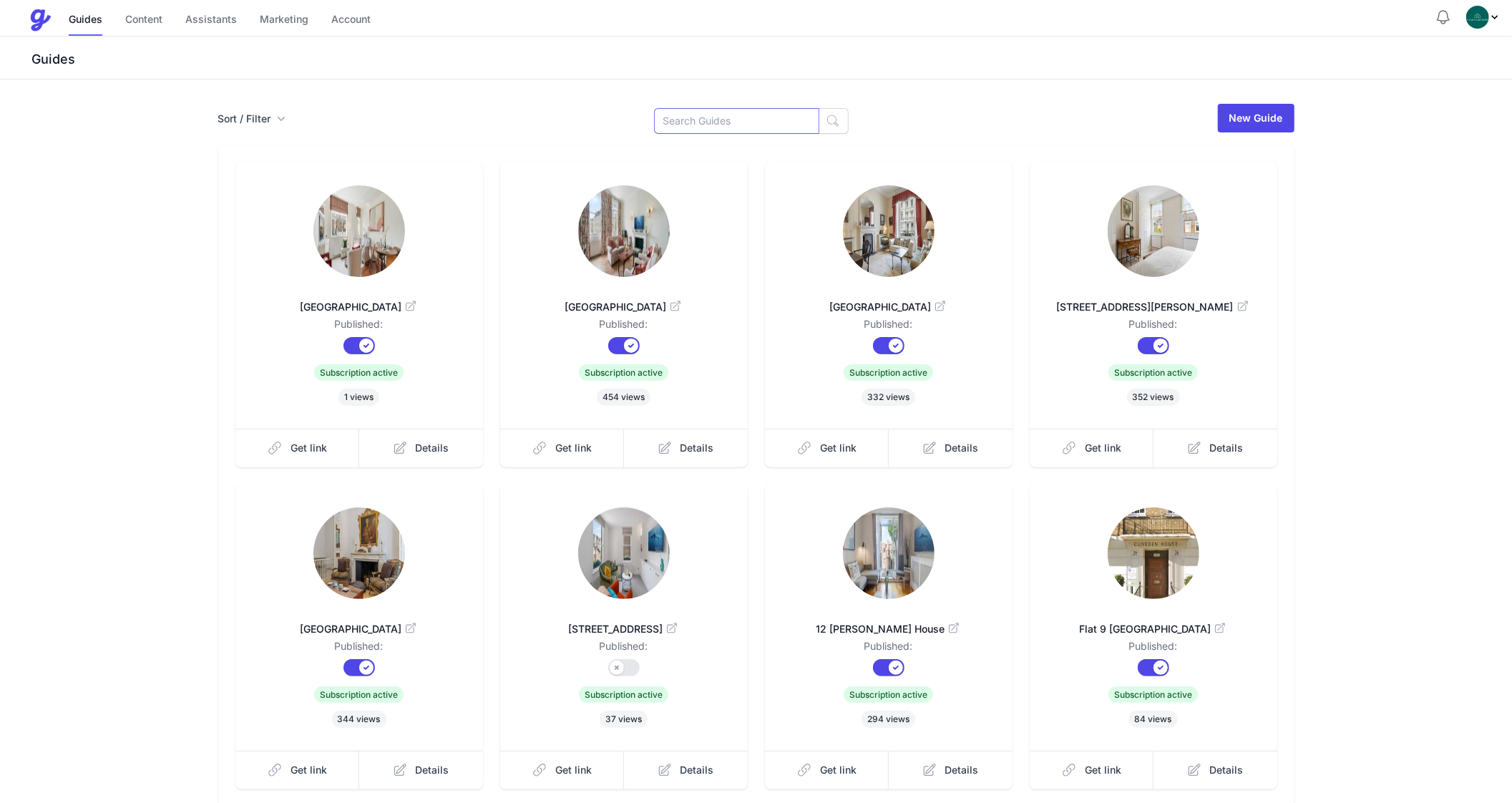
click at [726, 113] on input at bounding box center [737, 121] width 165 height 26
type input "Chelsea"
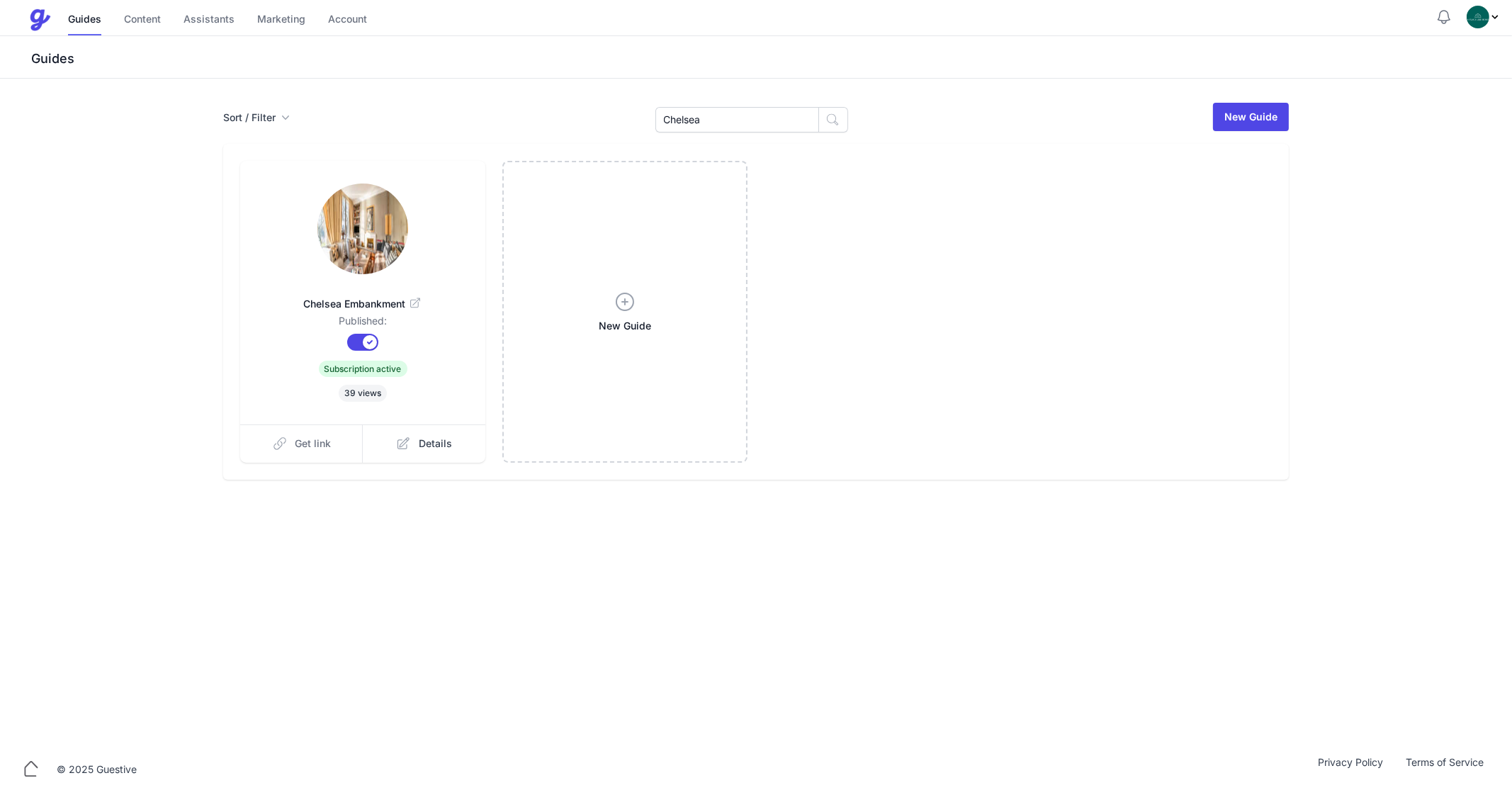
click at [328, 427] on link "Get link" at bounding box center [301, 443] width 124 height 38
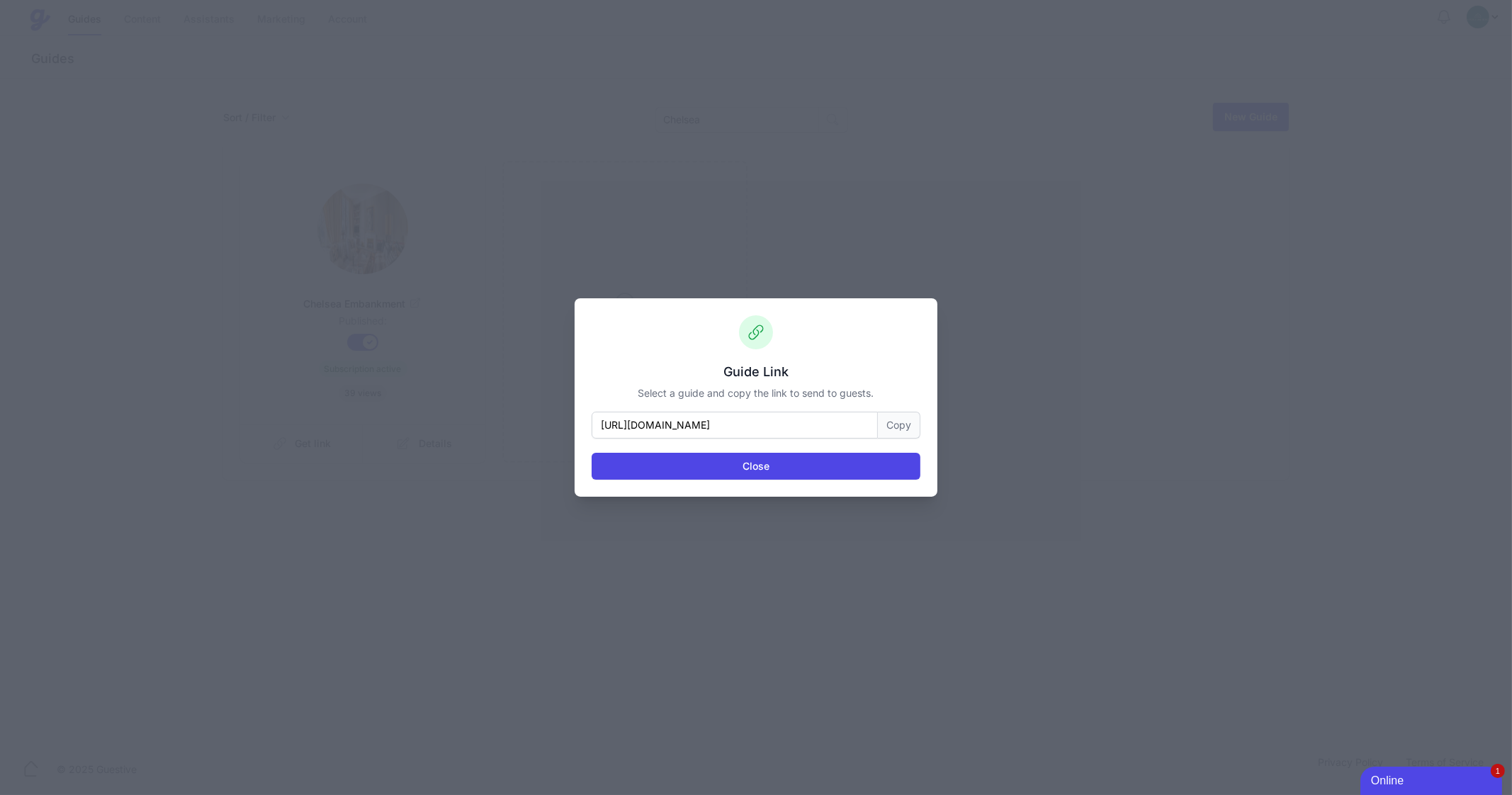
click at [900, 423] on button "Copy" at bounding box center [899, 425] width 43 height 27
click at [776, 449] on div "Close" at bounding box center [756, 459] width 329 height 41
click at [762, 468] on button "Close" at bounding box center [756, 466] width 329 height 27
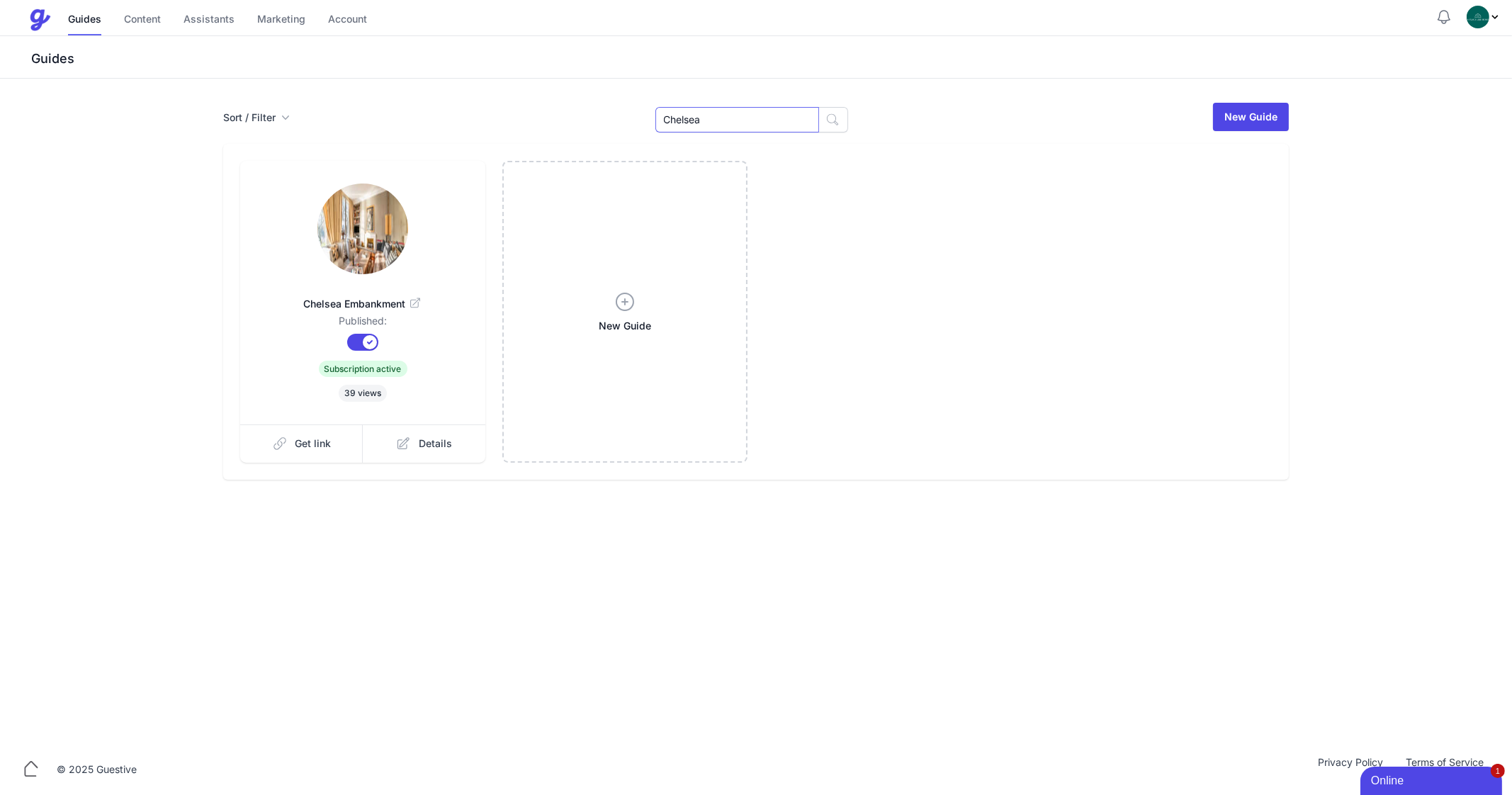
click at [707, 115] on input "Chelsea" at bounding box center [737, 120] width 164 height 25
